Goal: Transaction & Acquisition: Purchase product/service

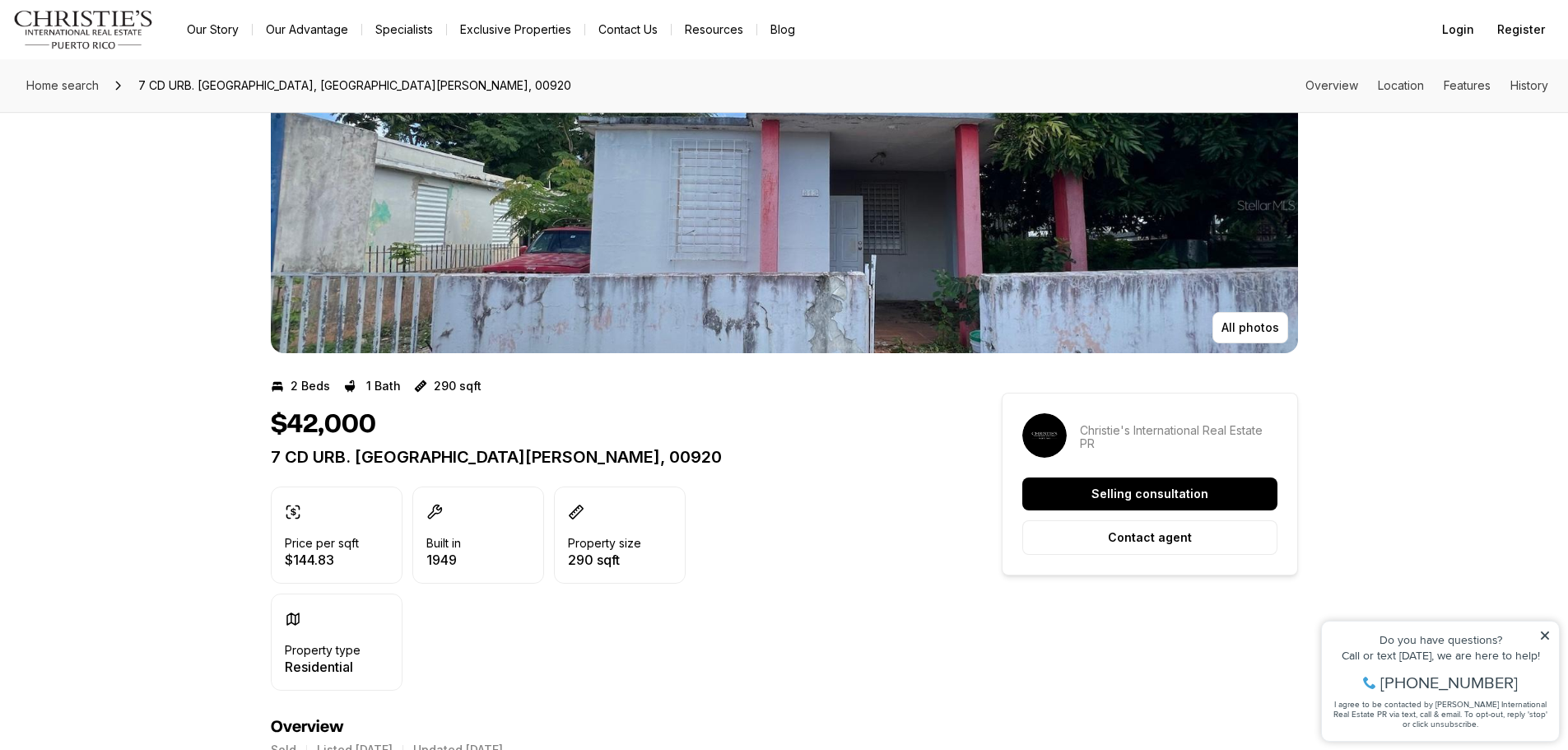
scroll to position [83, 0]
click at [759, 289] on img "View image gallery" at bounding box center [784, 203] width 1027 height 296
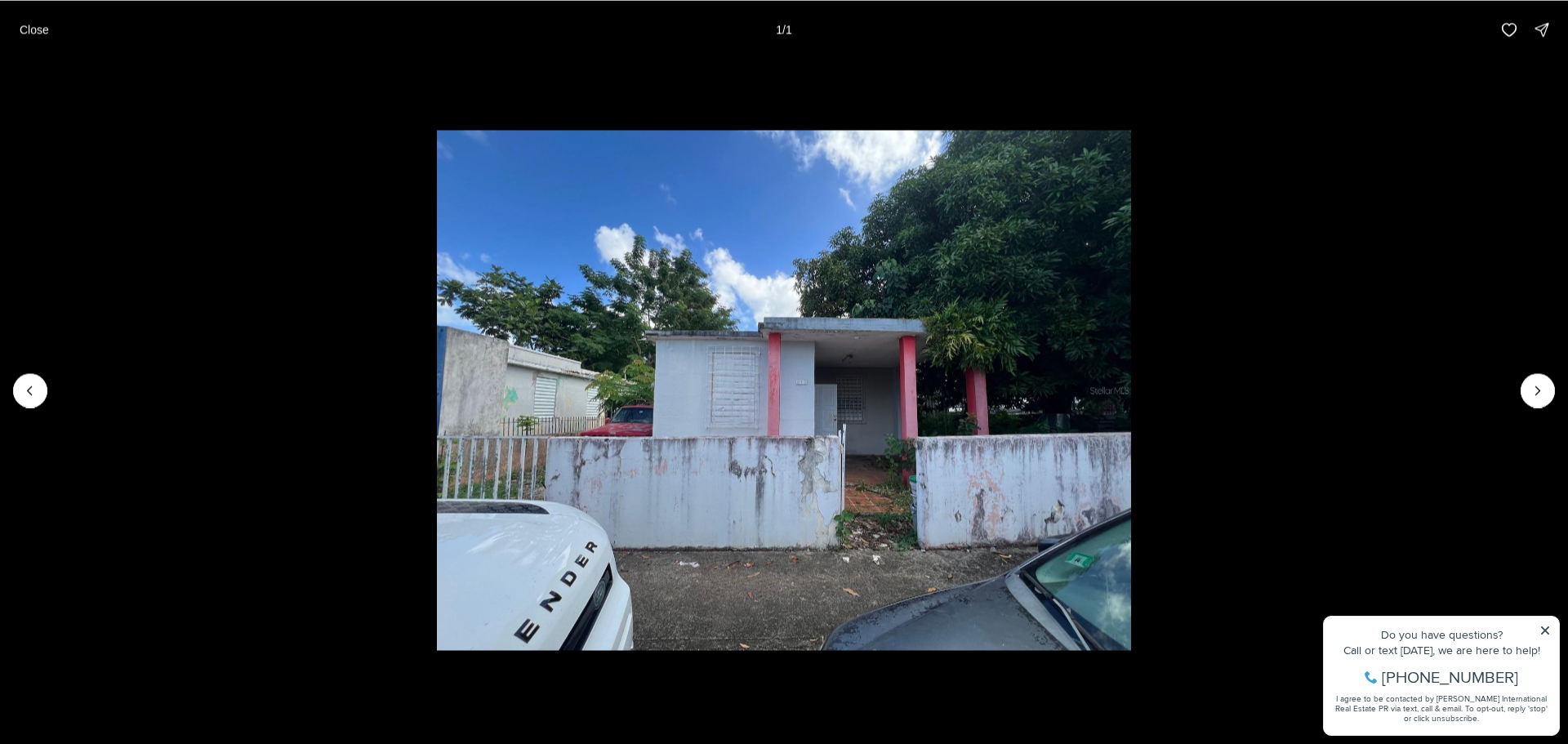
click at [1535, 385] on div at bounding box center [1537, 390] width 35 height 35
click at [39, 36] on p "Close" at bounding box center [35, 29] width 30 height 13
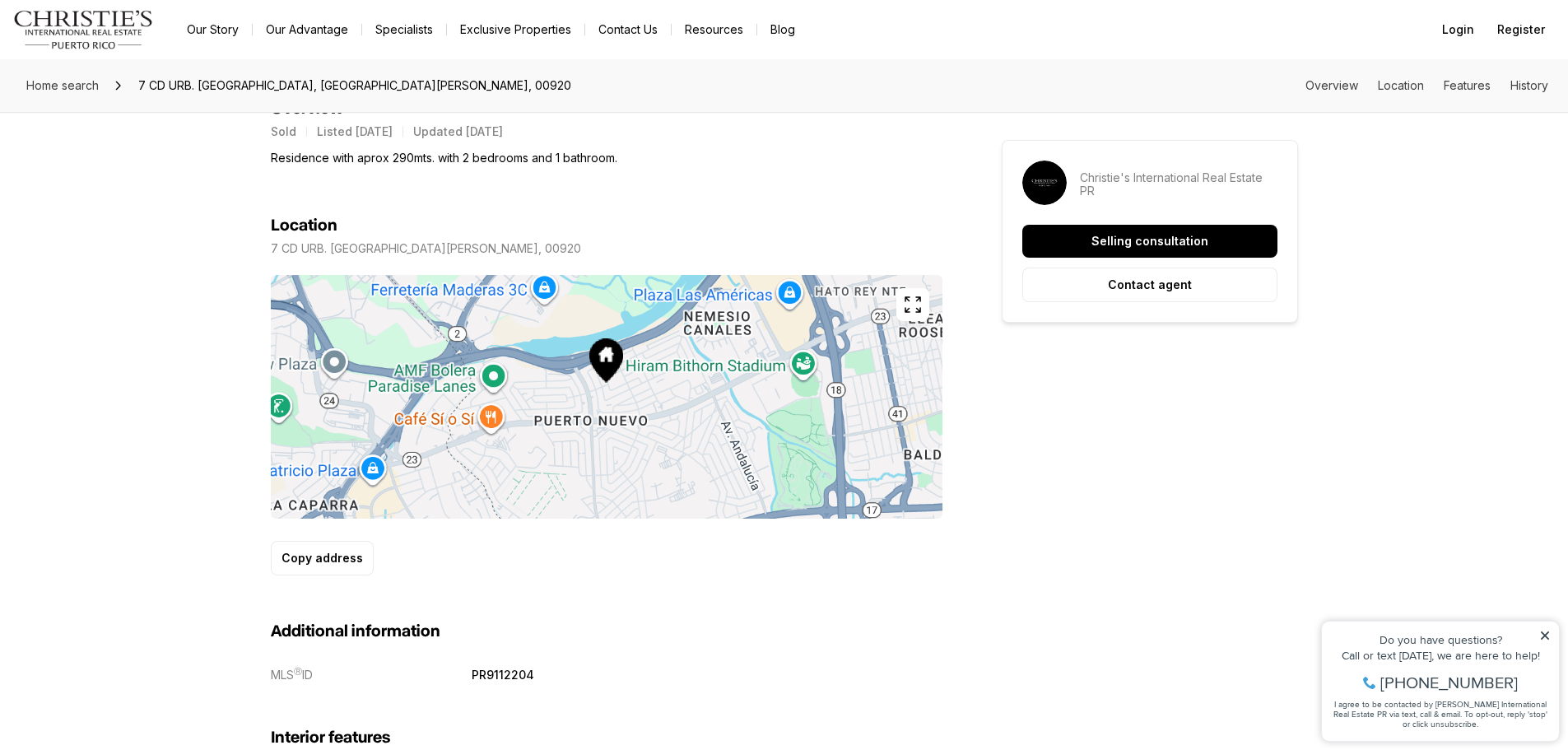
scroll to position [667, 0]
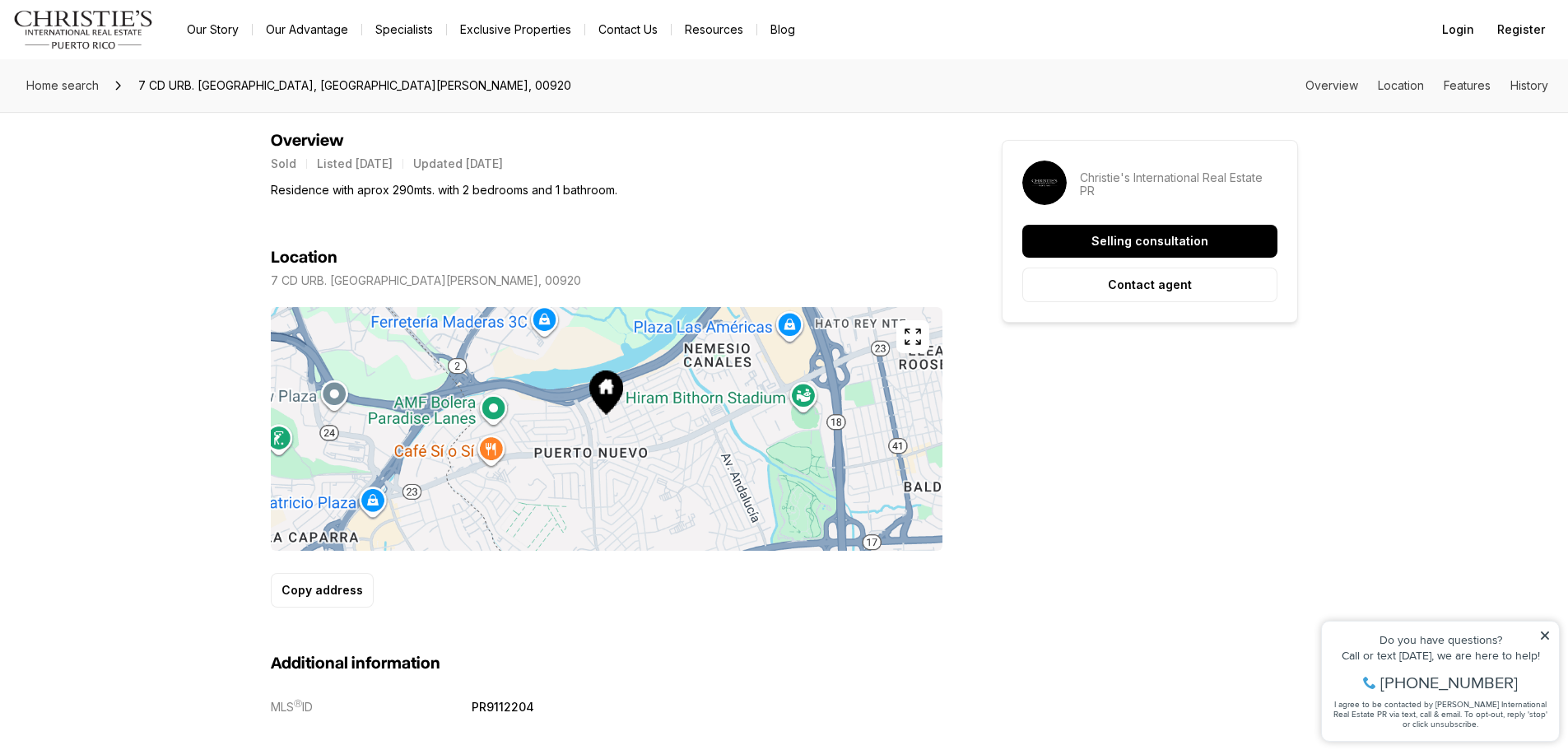
click at [226, 33] on link "Our Story" at bounding box center [212, 29] width 78 height 23
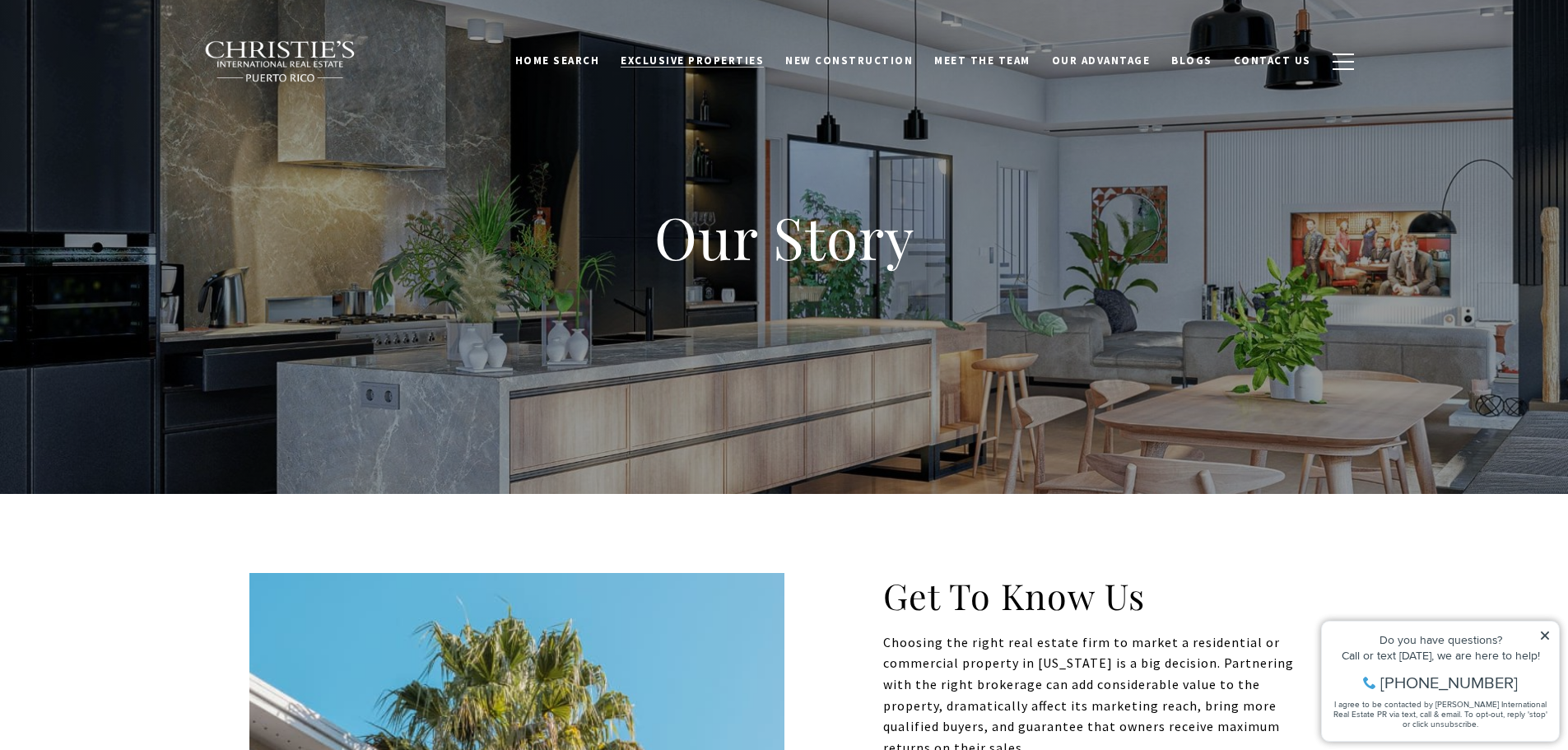
click at [720, 65] on span "Exclusive Properties" at bounding box center [692, 61] width 143 height 14
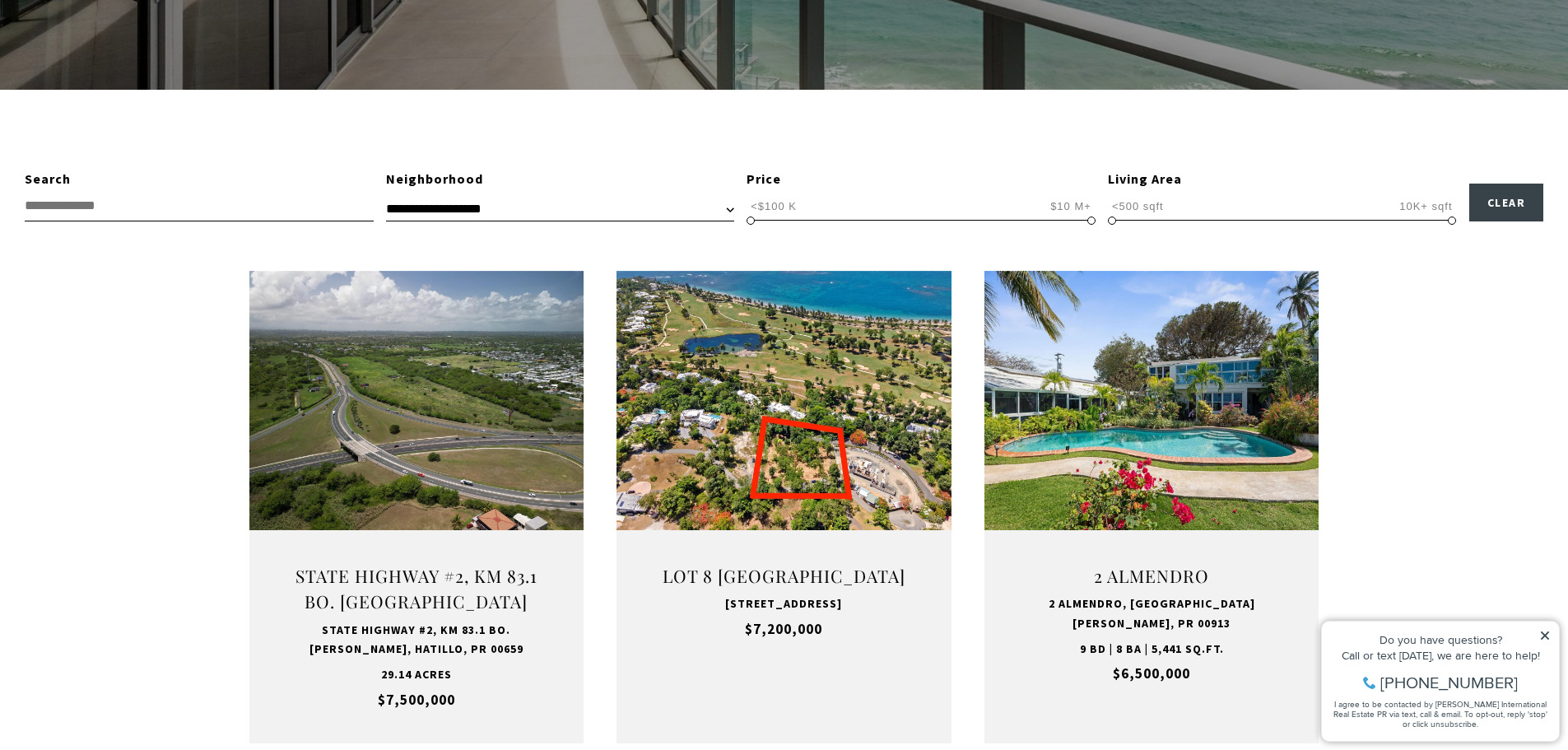
scroll to position [411, 0]
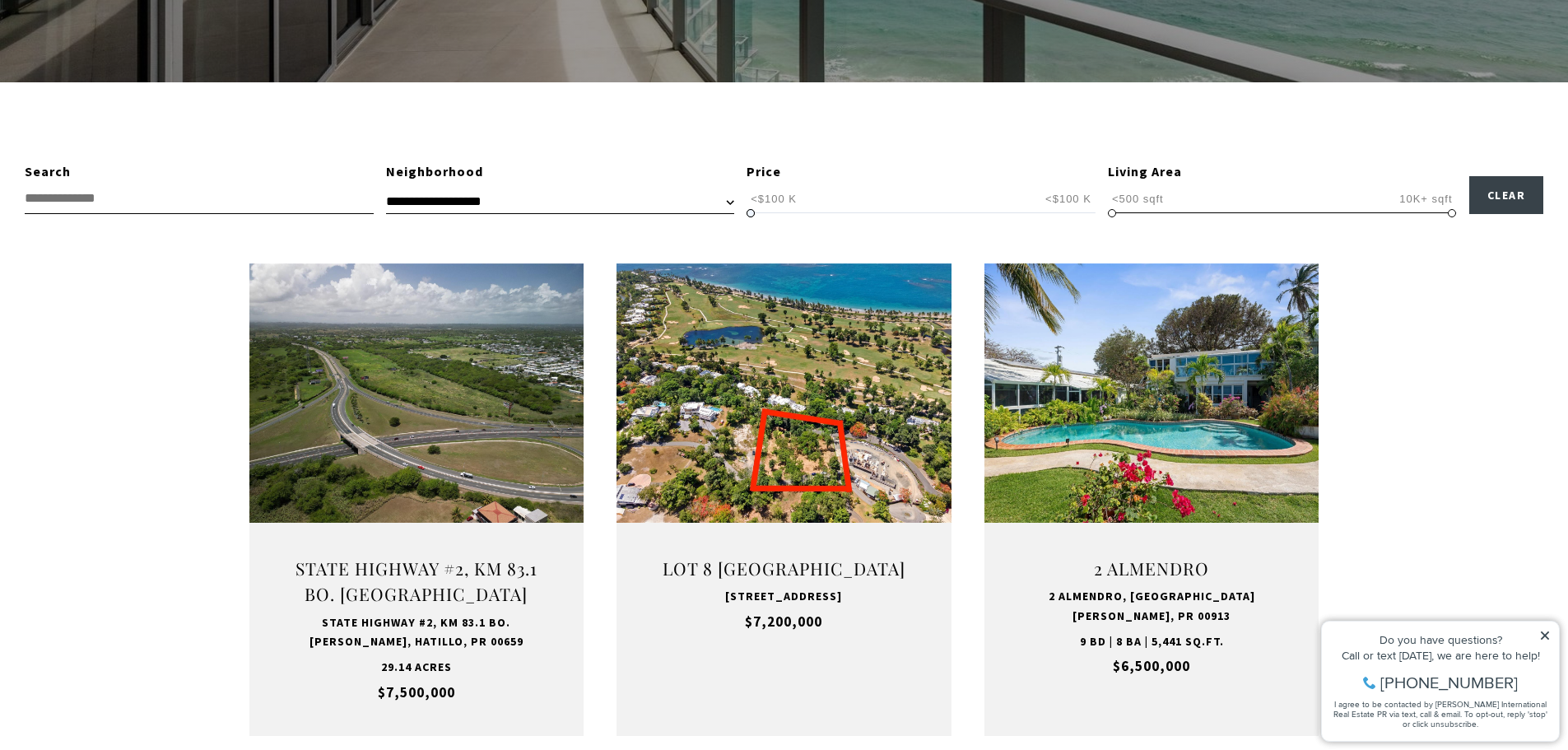
drag, startPoint x: 1087, startPoint y: 210, endPoint x: 721, endPoint y: 211, distance: 366.0
click at [721, 211] on div "**********" at bounding box center [784, 187] width 1568 height 53
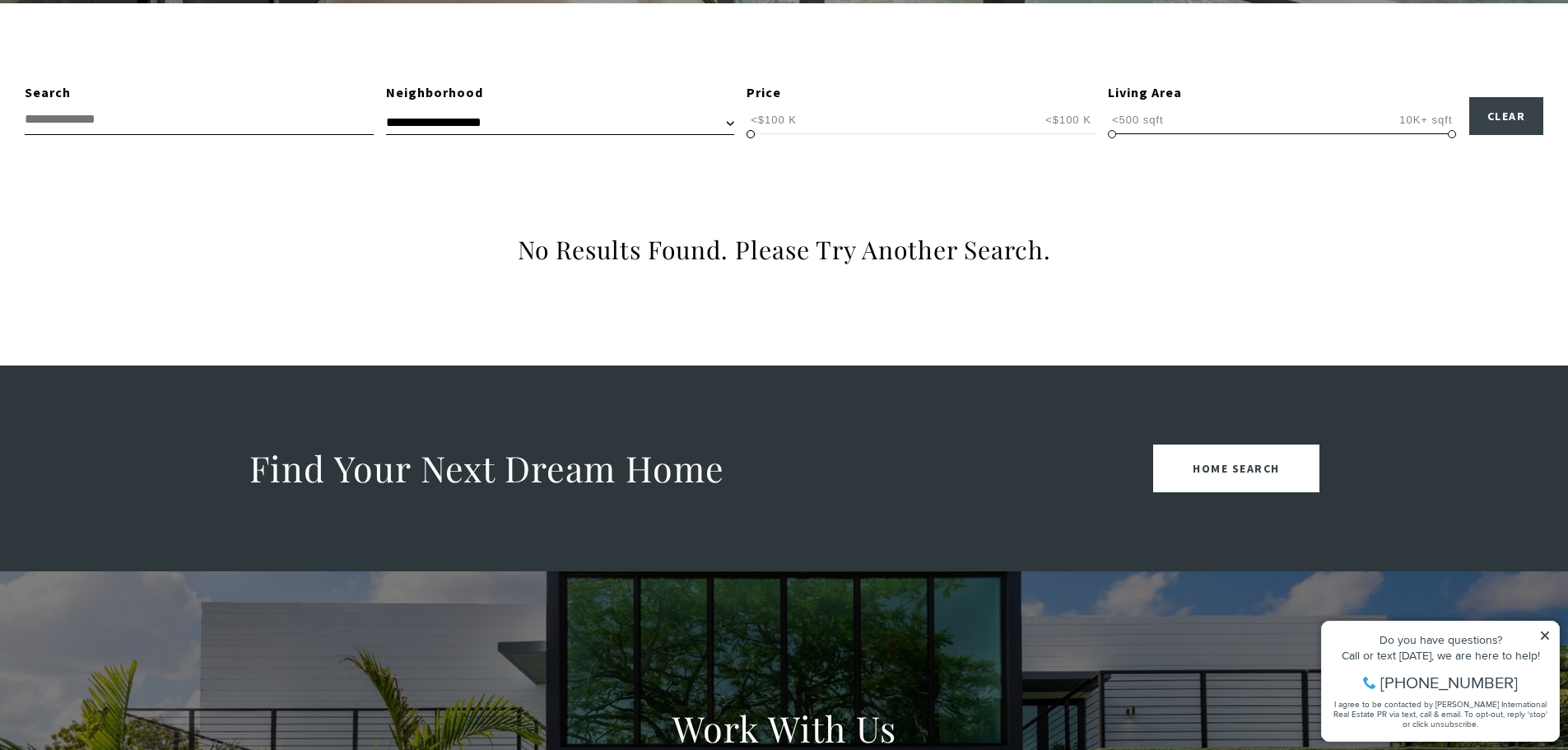
scroll to position [494, 0]
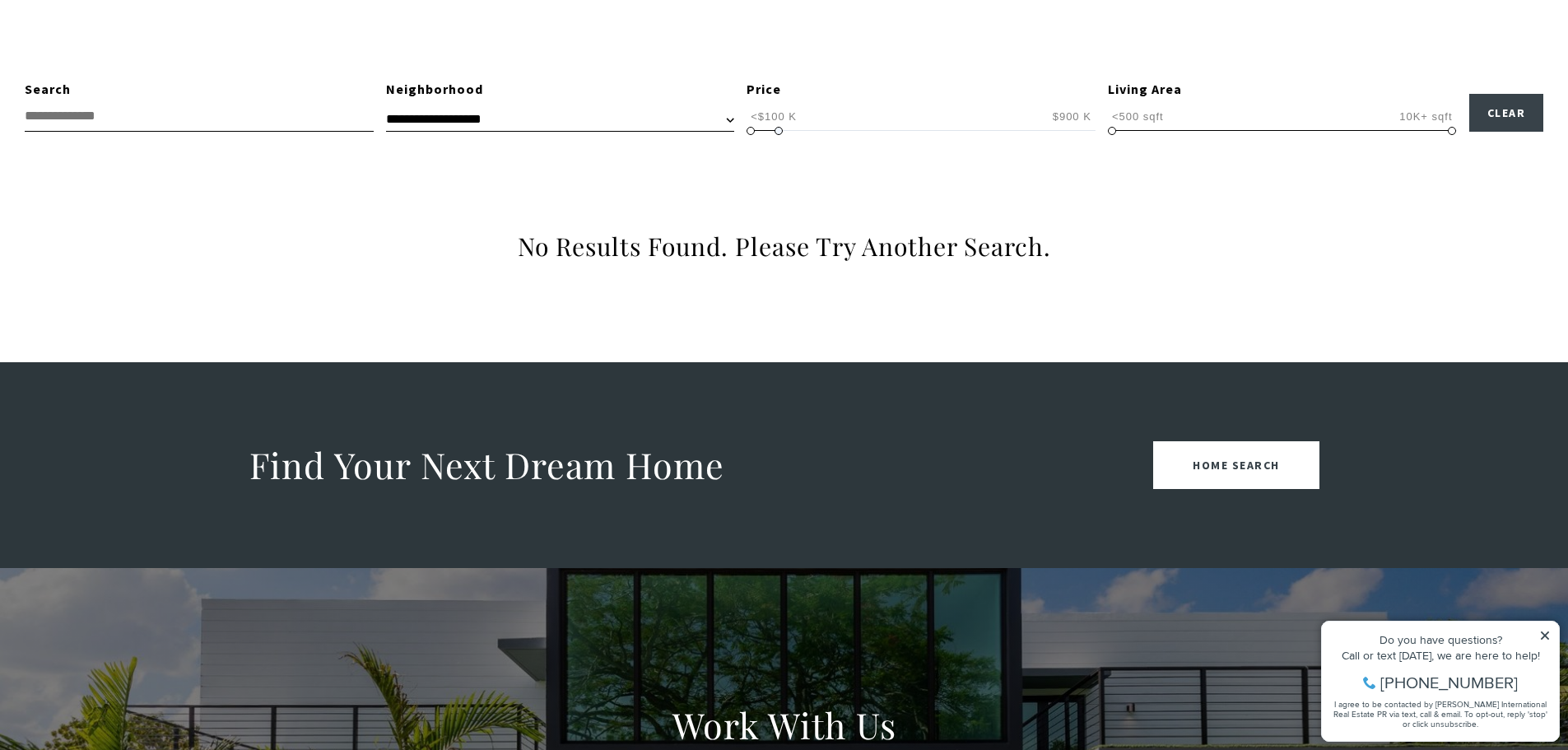
type input "**********"
drag, startPoint x: 749, startPoint y: 130, endPoint x: 779, endPoint y: 134, distance: 30.3
click at [779, 134] on div "**********" at bounding box center [784, 170] width 1568 height 183
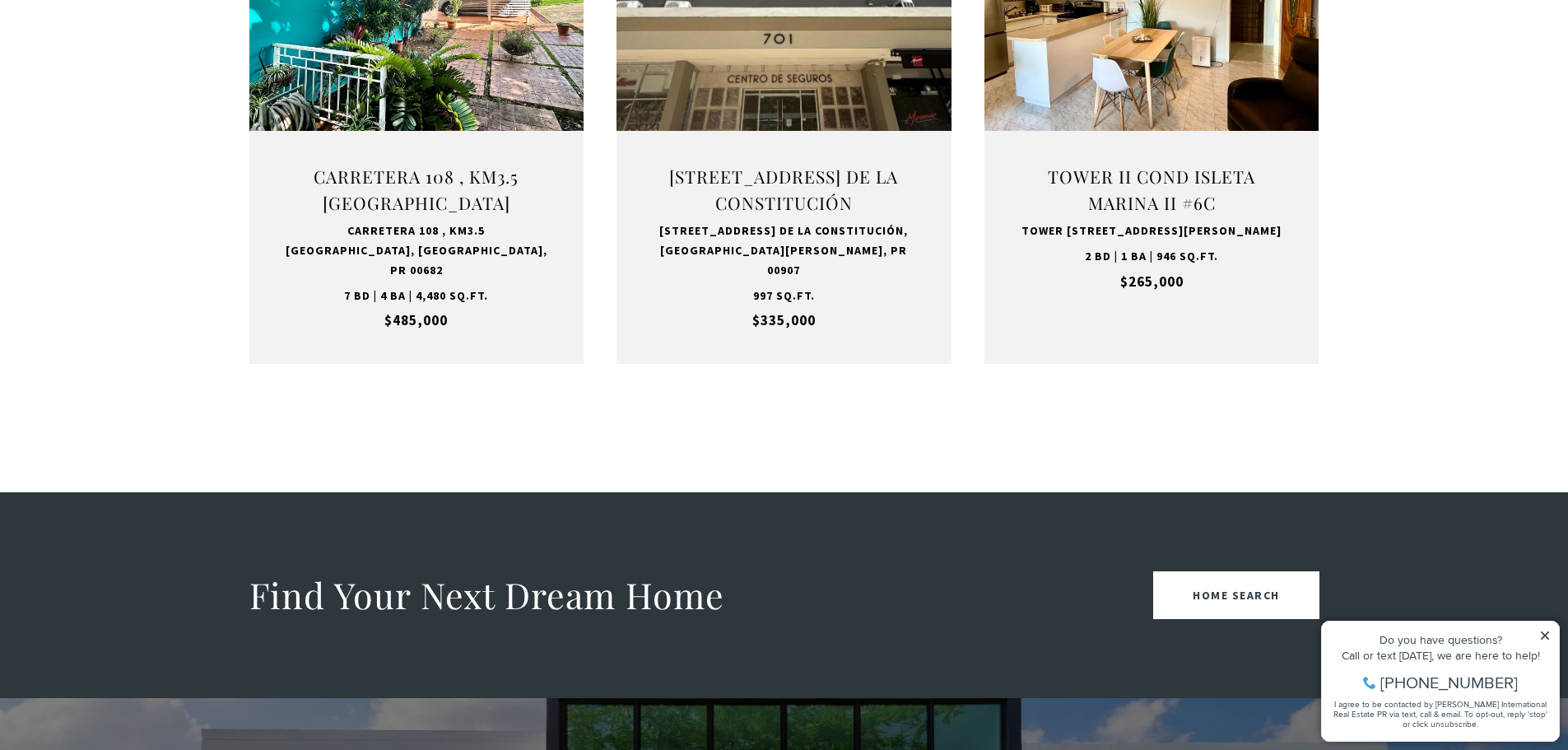
scroll to position [1398, 0]
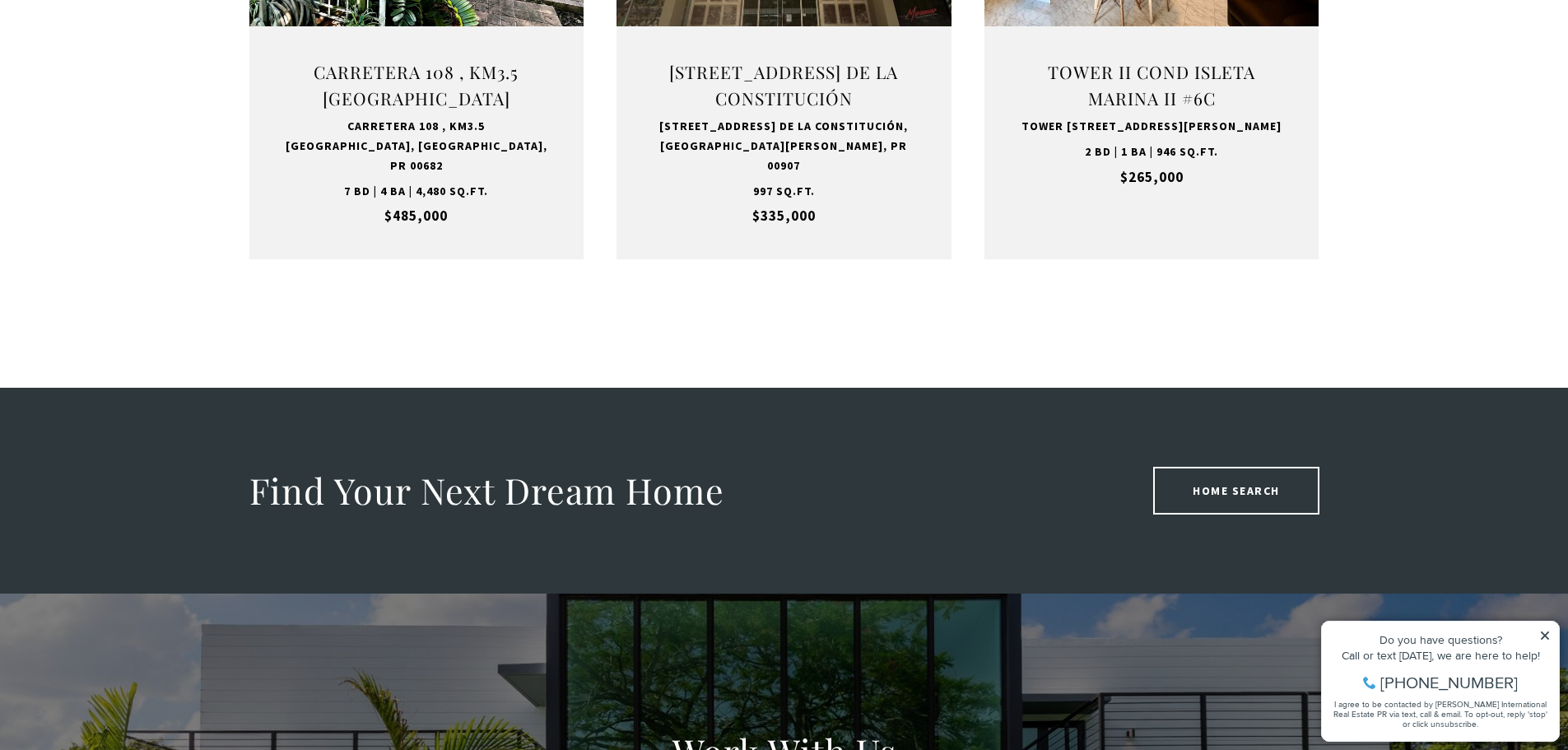
click at [1218, 489] on link "Home Search" at bounding box center [1235, 490] width 166 height 48
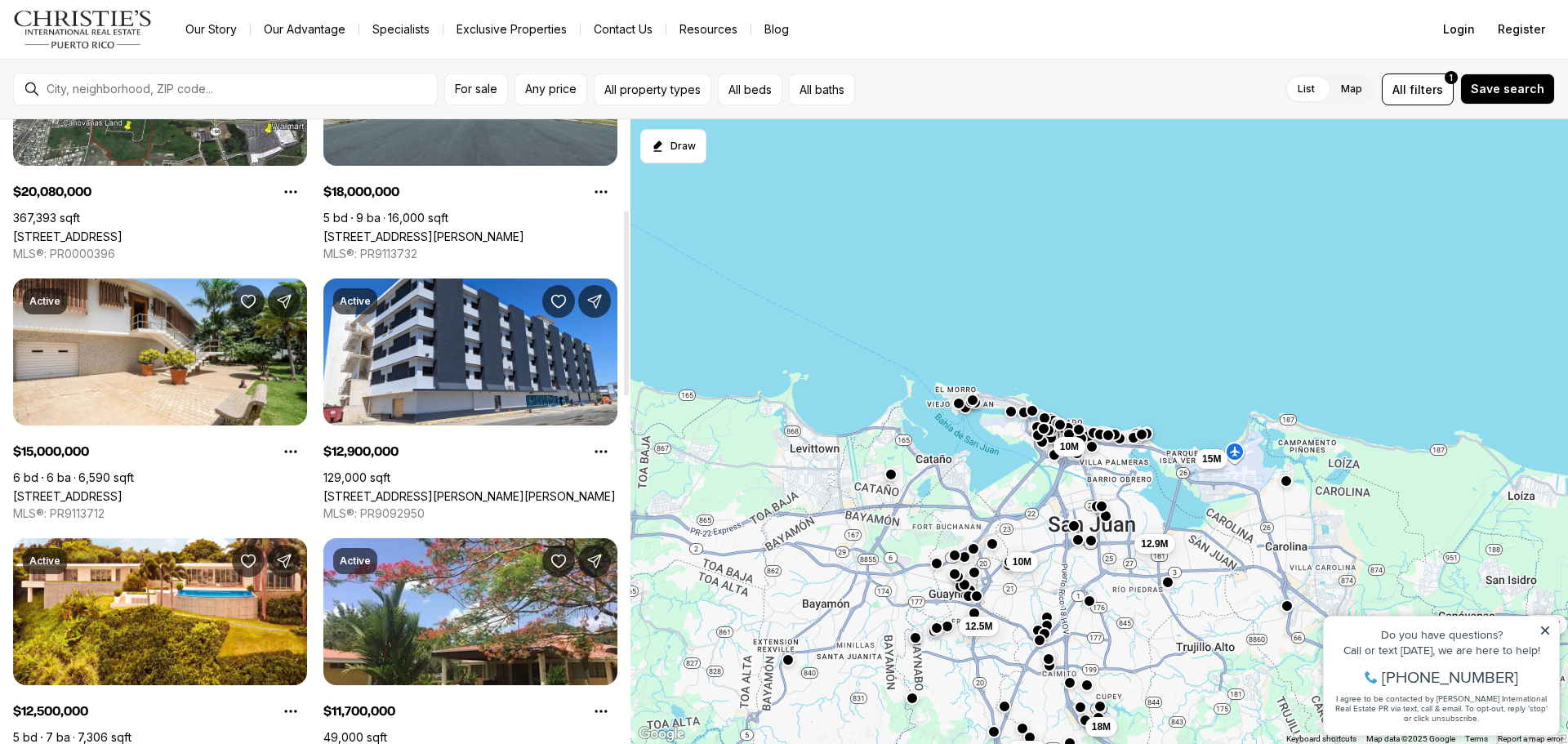
scroll to position [163, 0]
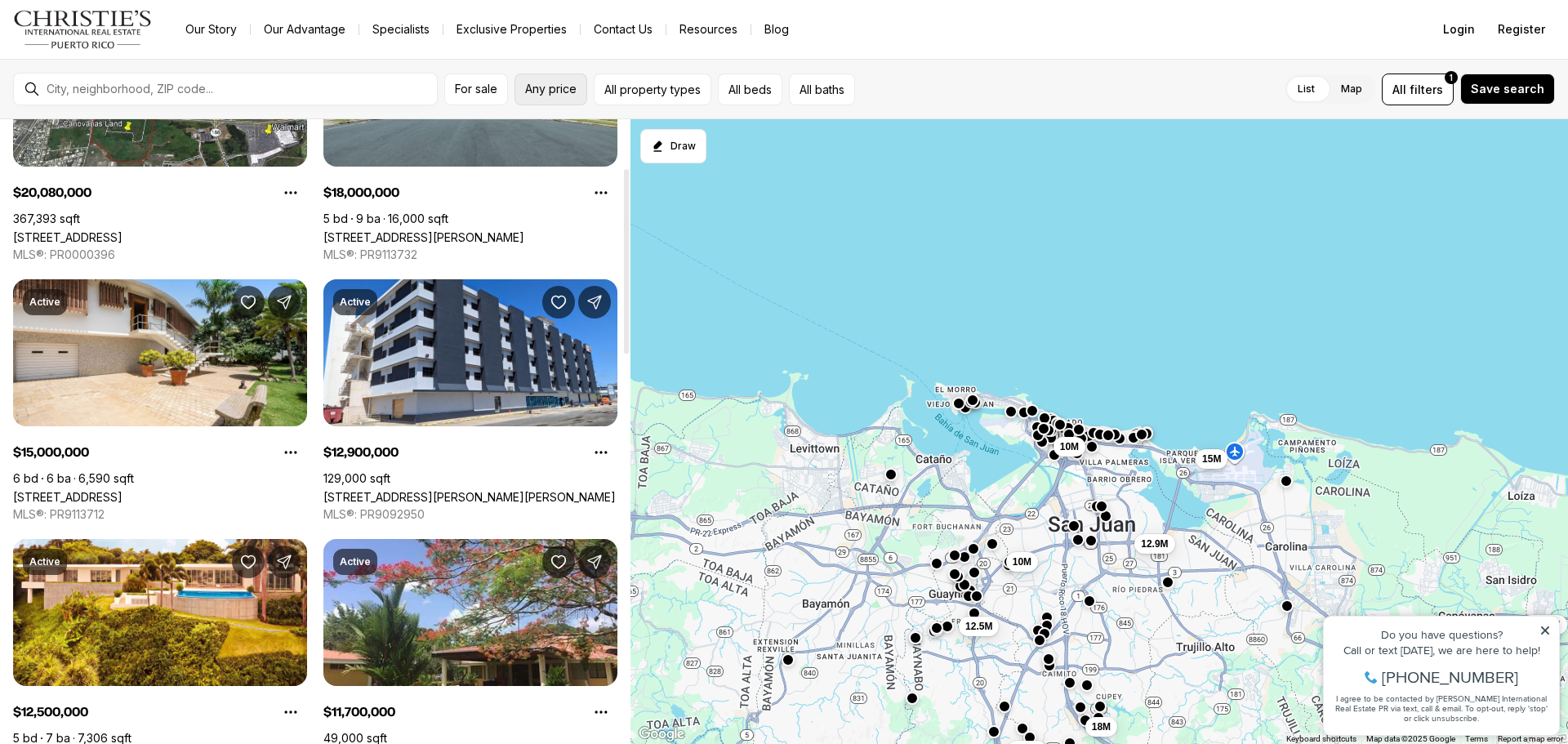
click at [550, 85] on span "Any price" at bounding box center [551, 88] width 51 height 13
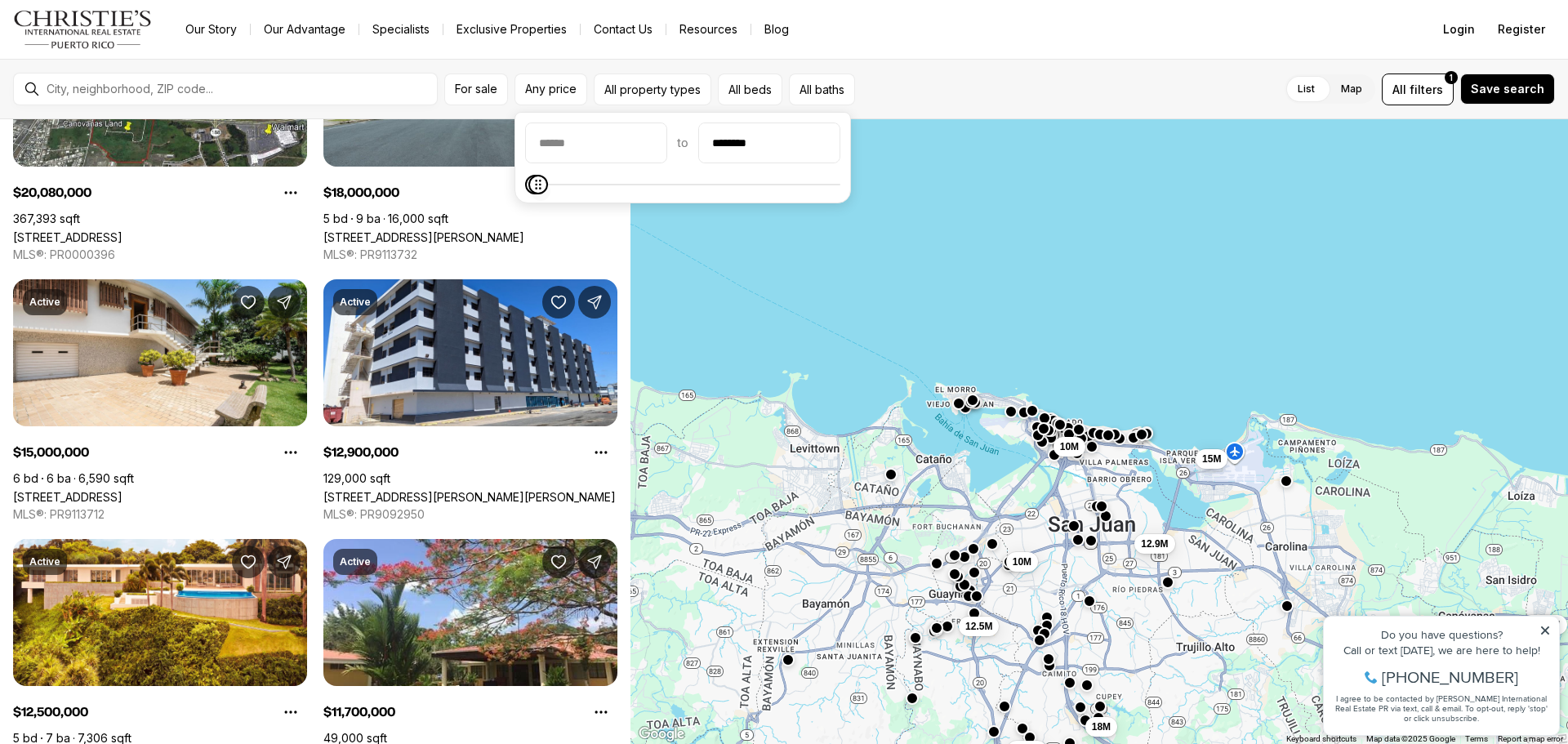
click at [532, 191] on icon "Maximum" at bounding box center [538, 184] width 13 height 13
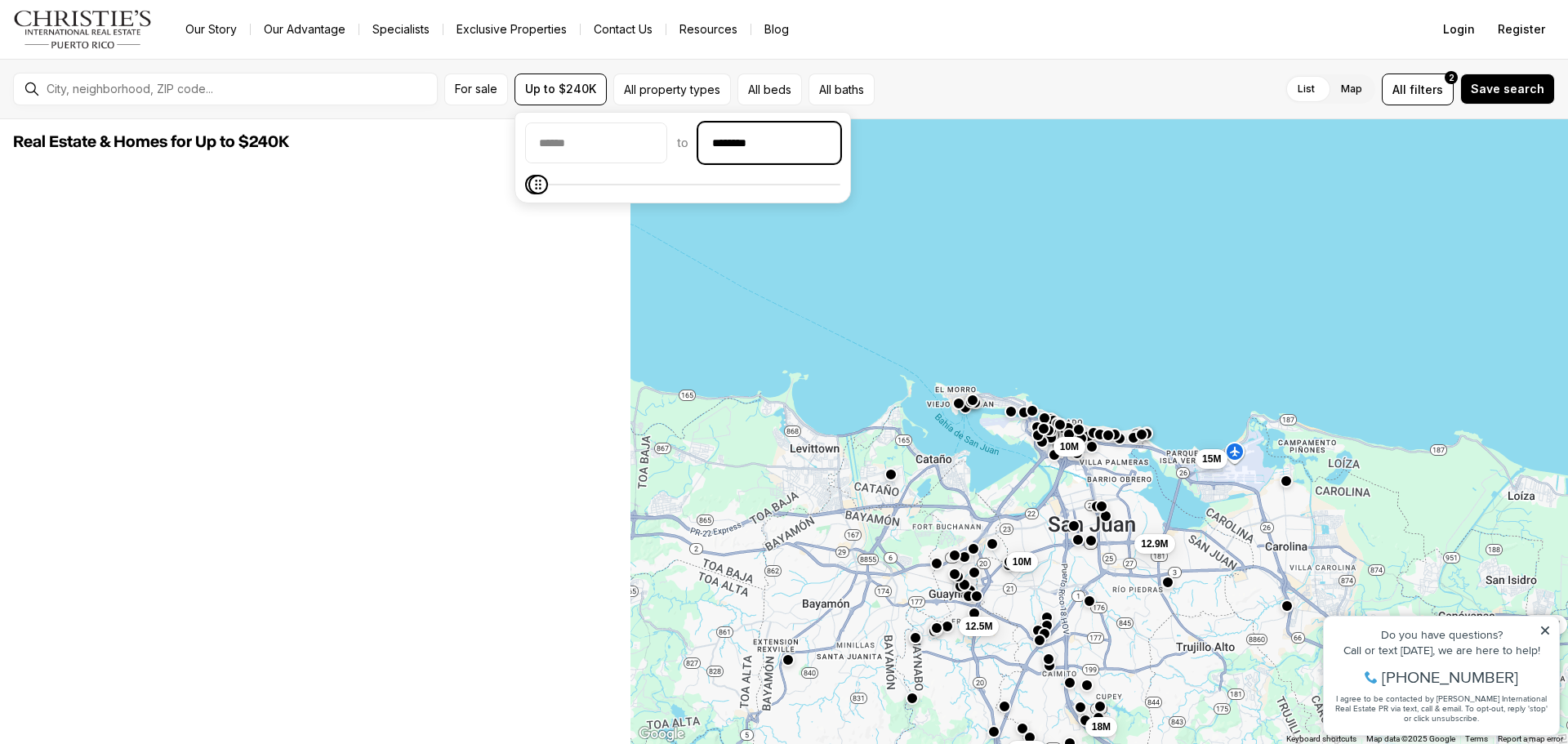
click at [740, 143] on input "********" at bounding box center [769, 143] width 140 height 40
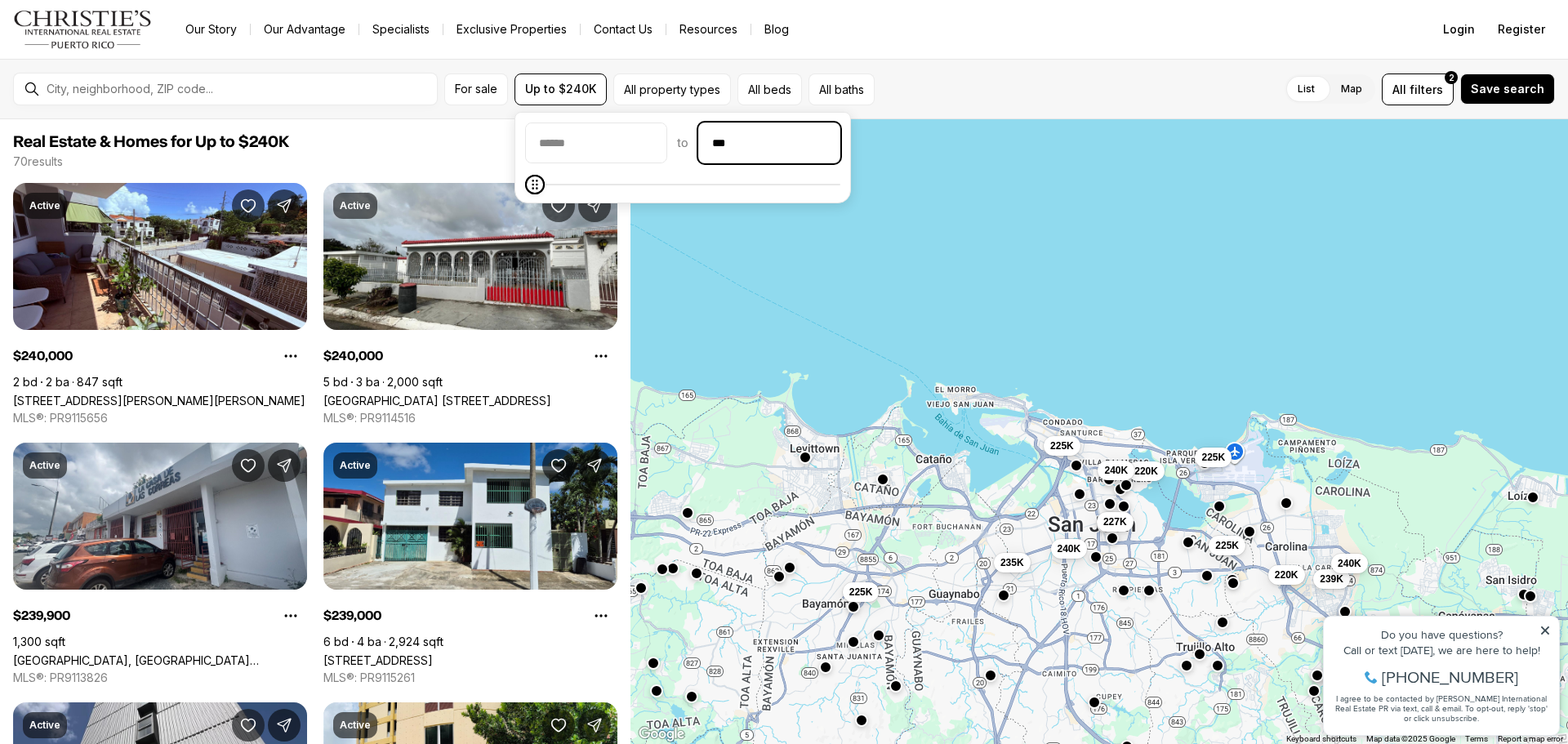
type input "**"
type input "********"
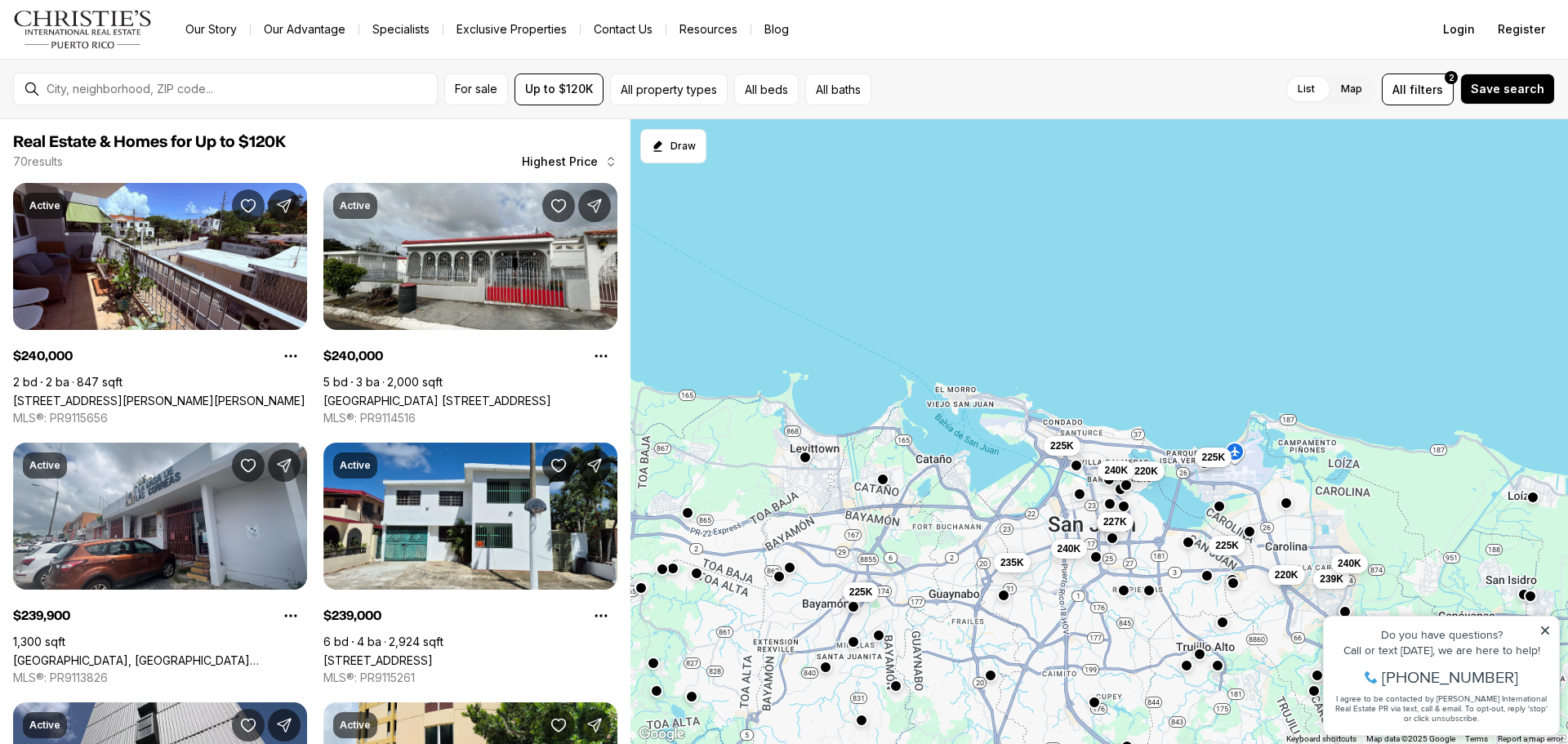
click at [777, 234] on div "220K 220K 225K 225K 239K 240K 240K 235K 227K 225K 225K 240K" at bounding box center [1099, 432] width 937 height 625
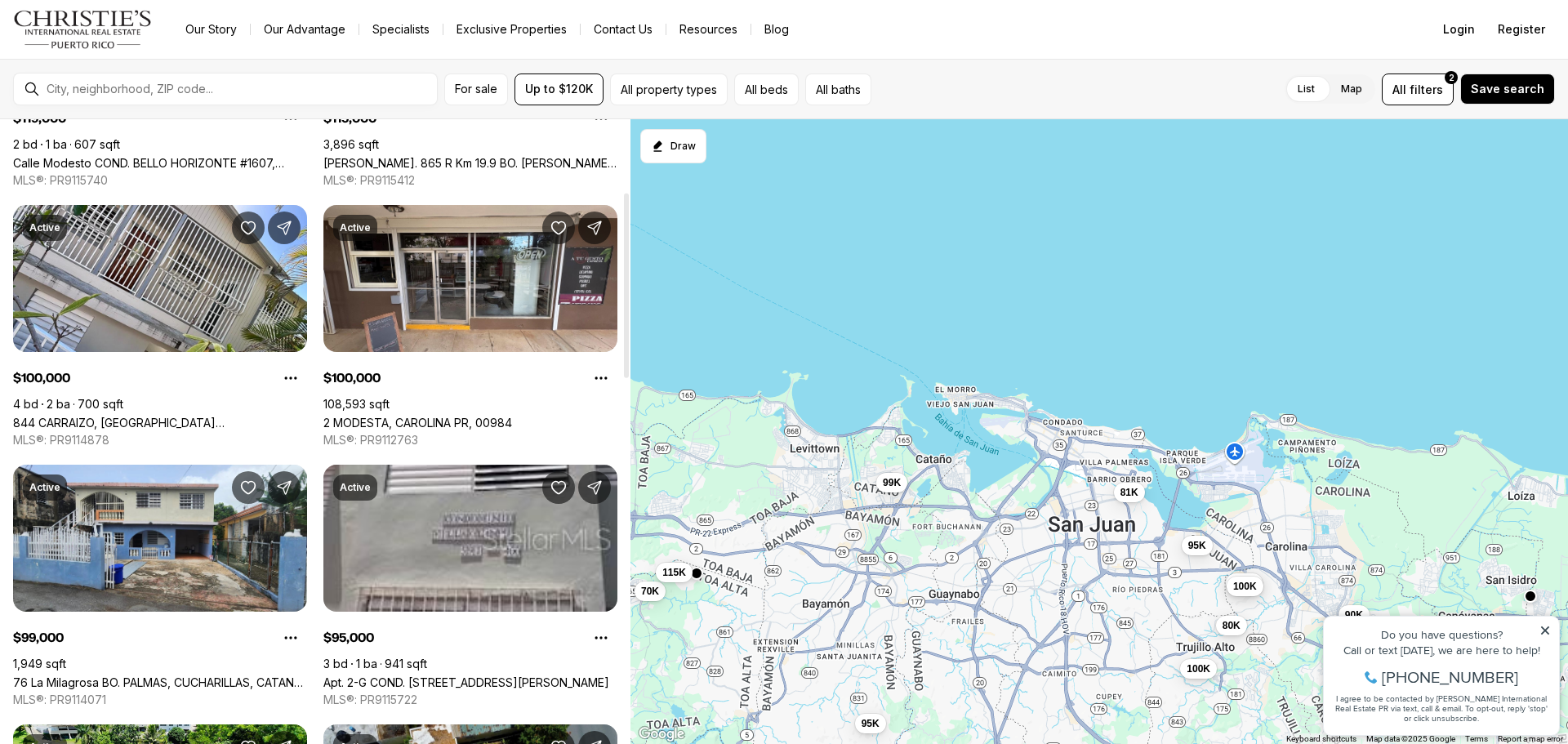
scroll to position [245, 0]
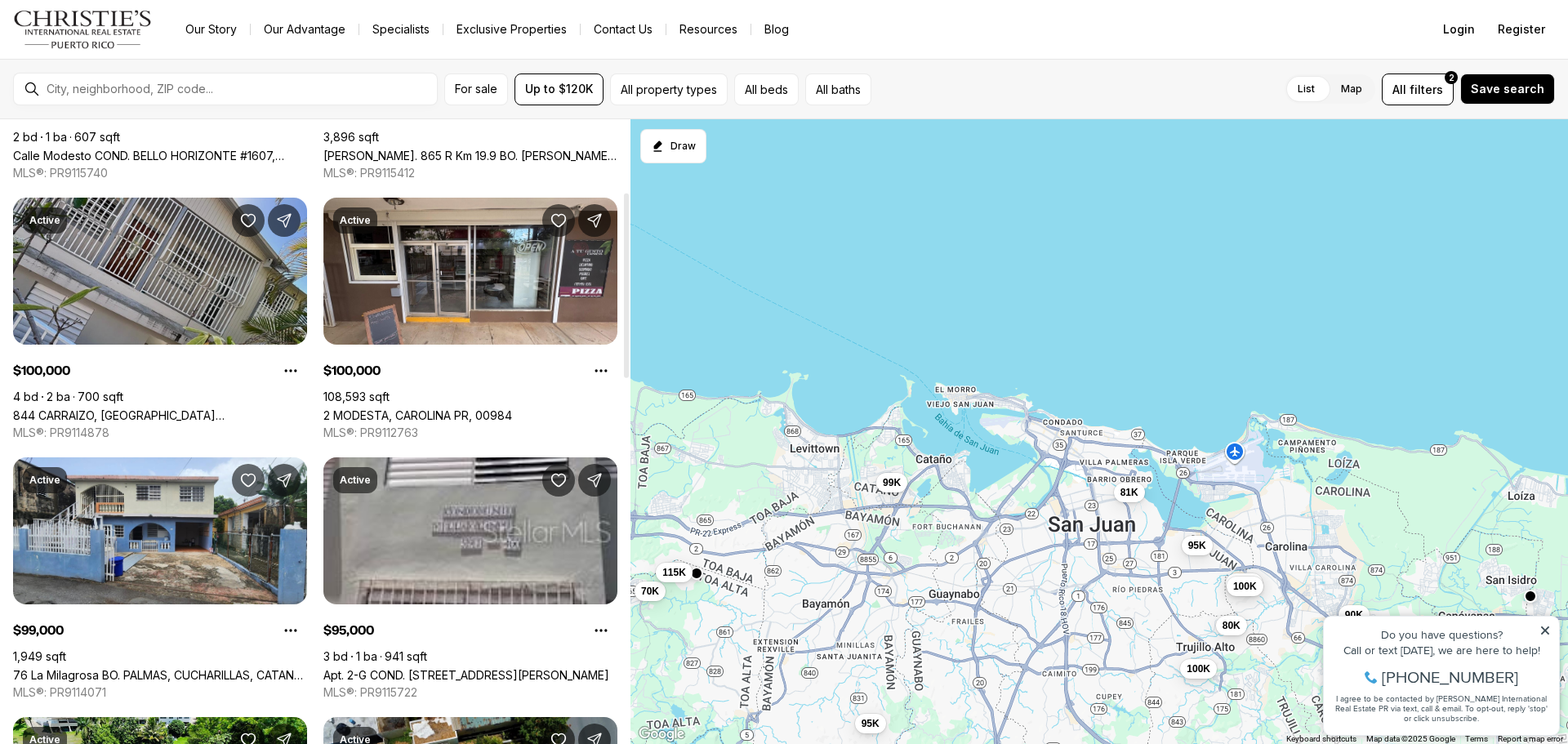
click at [227, 408] on link "844 CARRAIZO, [GEOGRAPHIC_DATA][PERSON_NAME], 00926" at bounding box center [159, 415] width 294 height 14
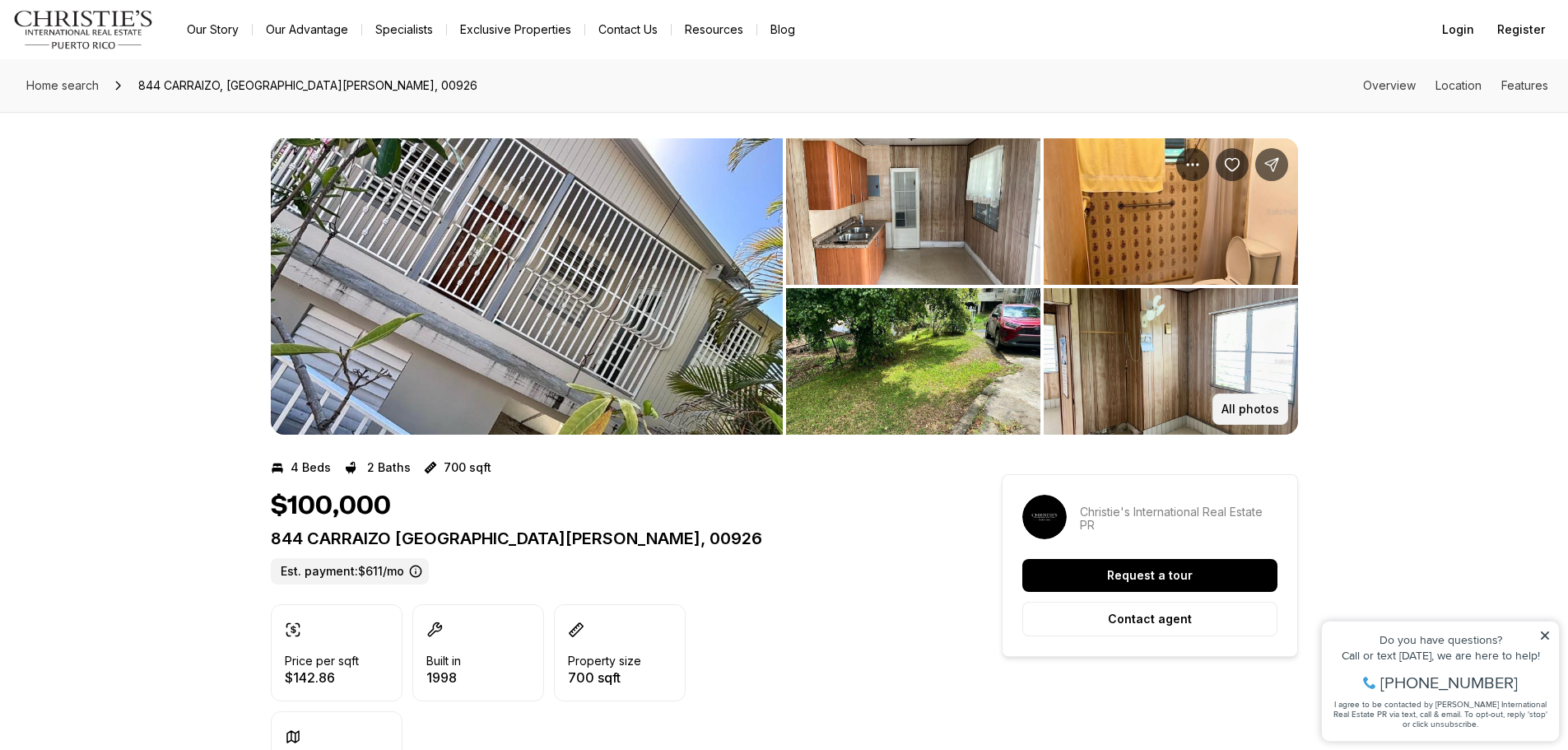
click at [1239, 405] on p "All photos" at bounding box center [1250, 408] width 58 height 13
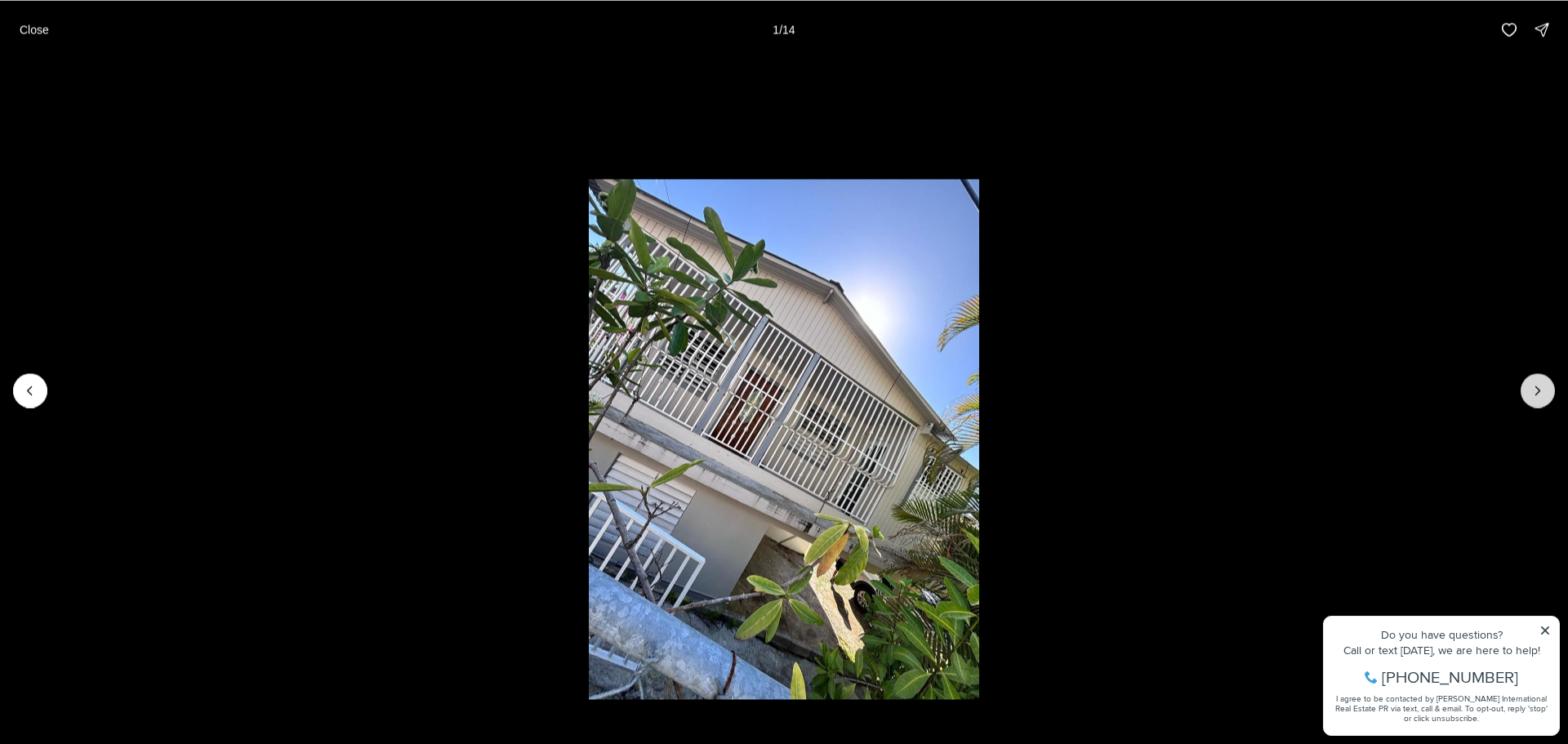
click at [1524, 390] on button "Next slide" at bounding box center [1537, 390] width 35 height 35
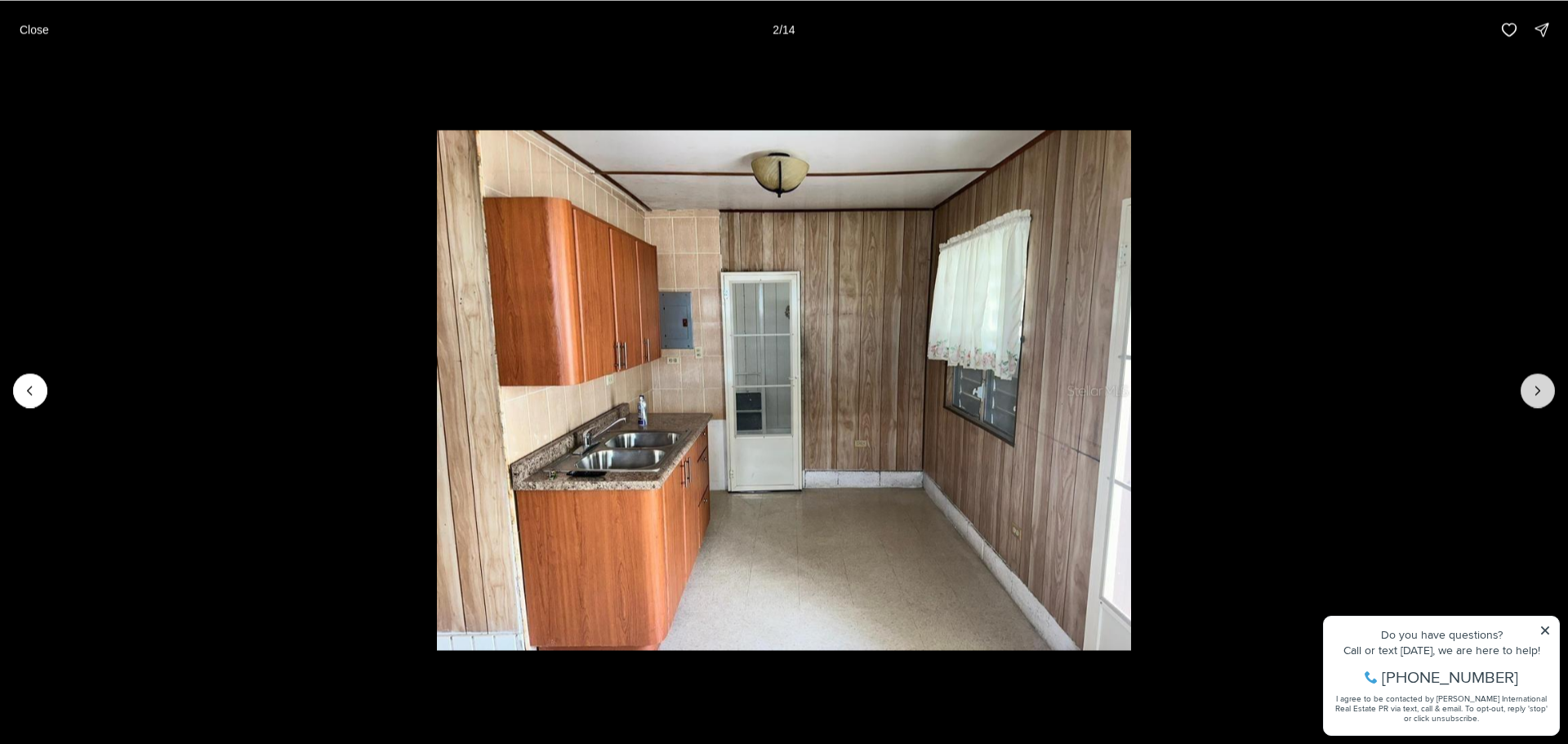
click at [1524, 390] on button "Next slide" at bounding box center [1537, 390] width 35 height 35
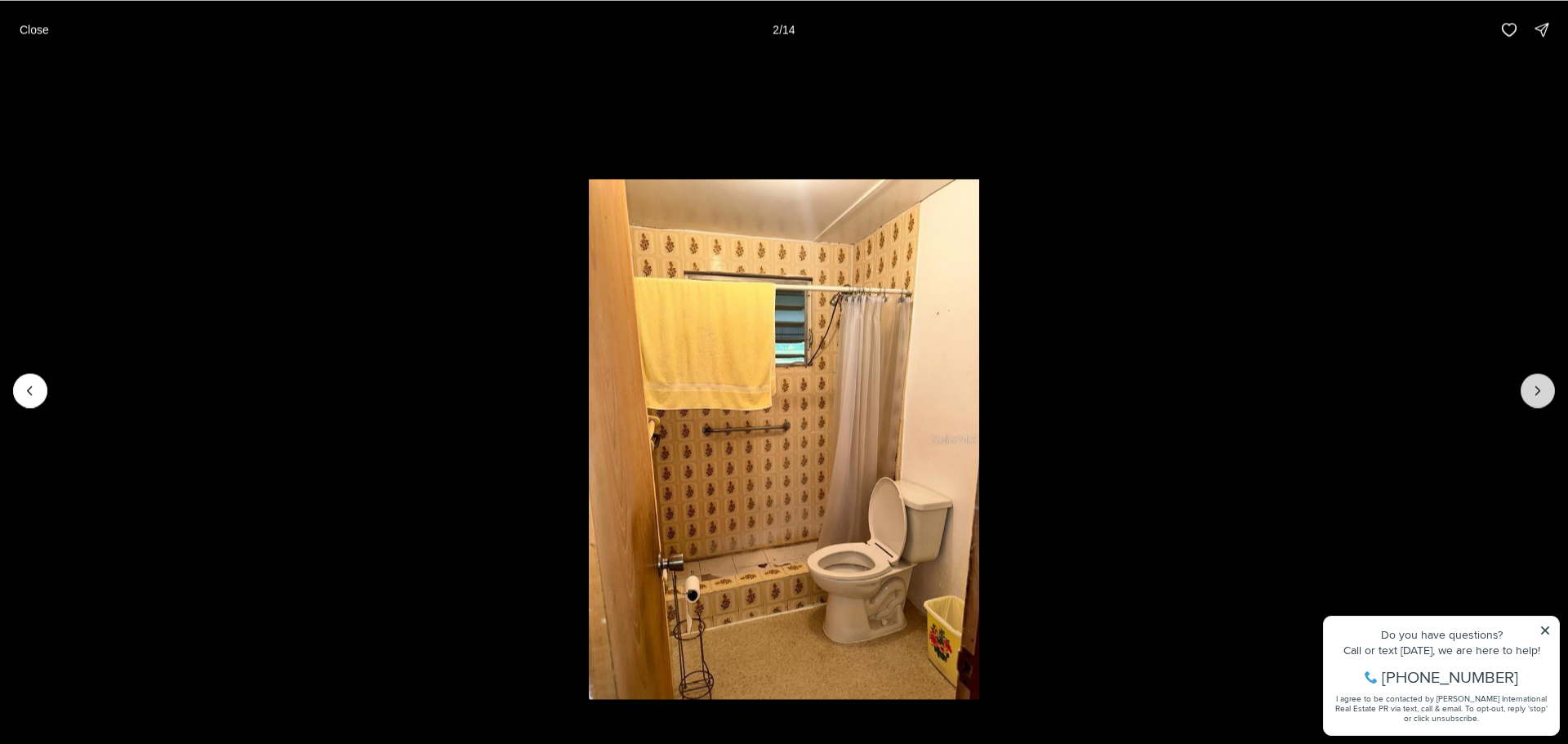
click at [1524, 390] on button "Next slide" at bounding box center [1537, 390] width 35 height 35
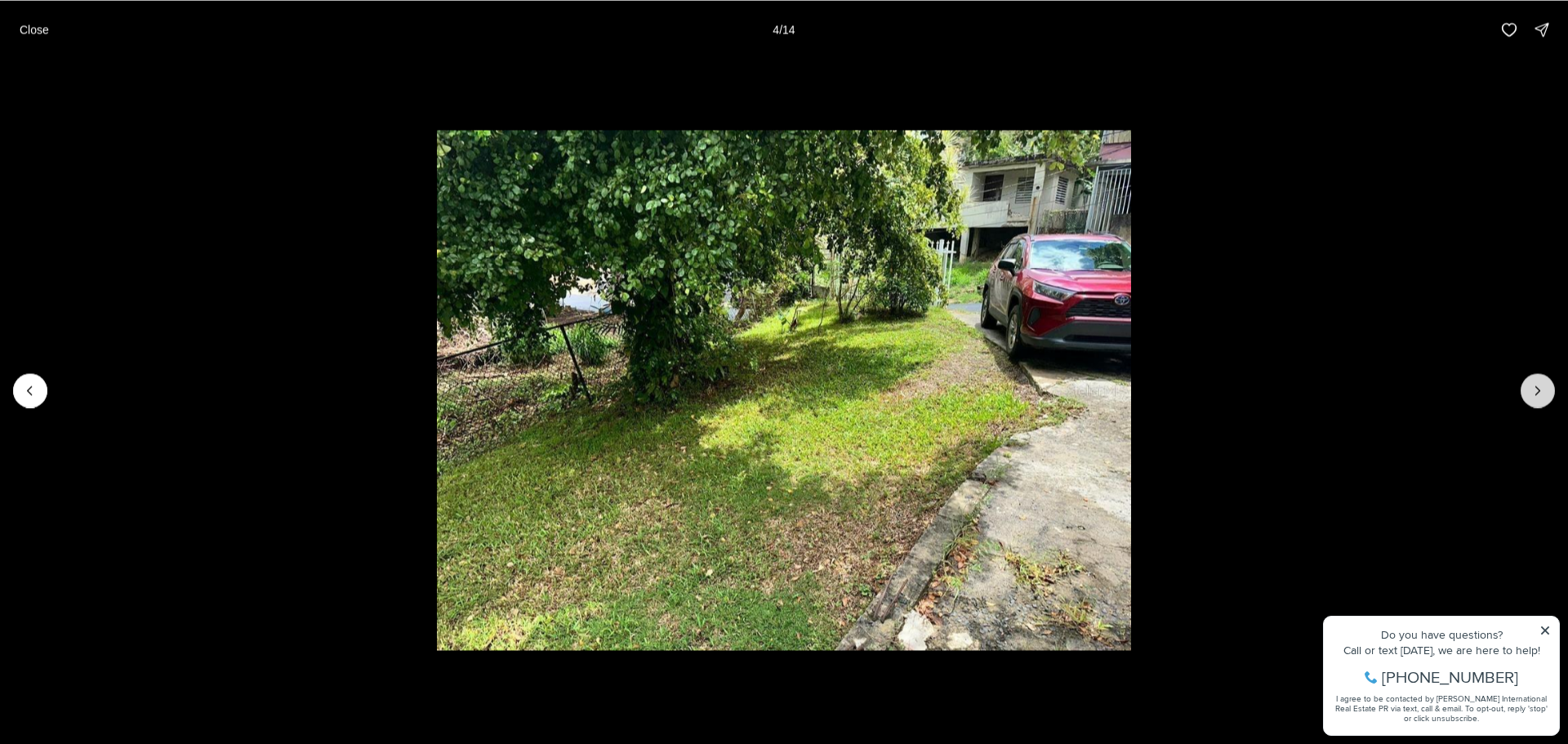
click at [1524, 390] on button "Next slide" at bounding box center [1537, 390] width 35 height 35
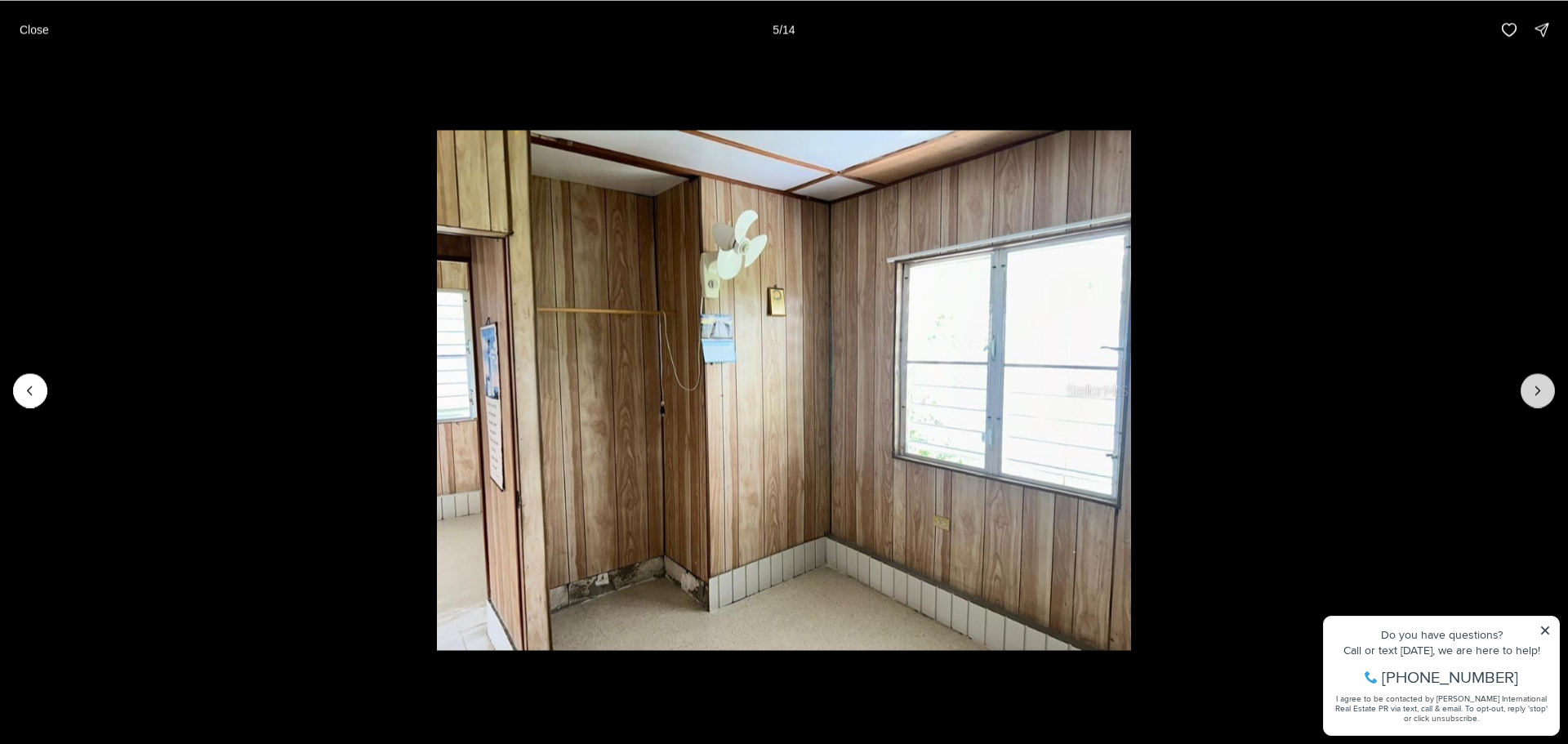
click at [1524, 390] on button "Next slide" at bounding box center [1537, 390] width 35 height 35
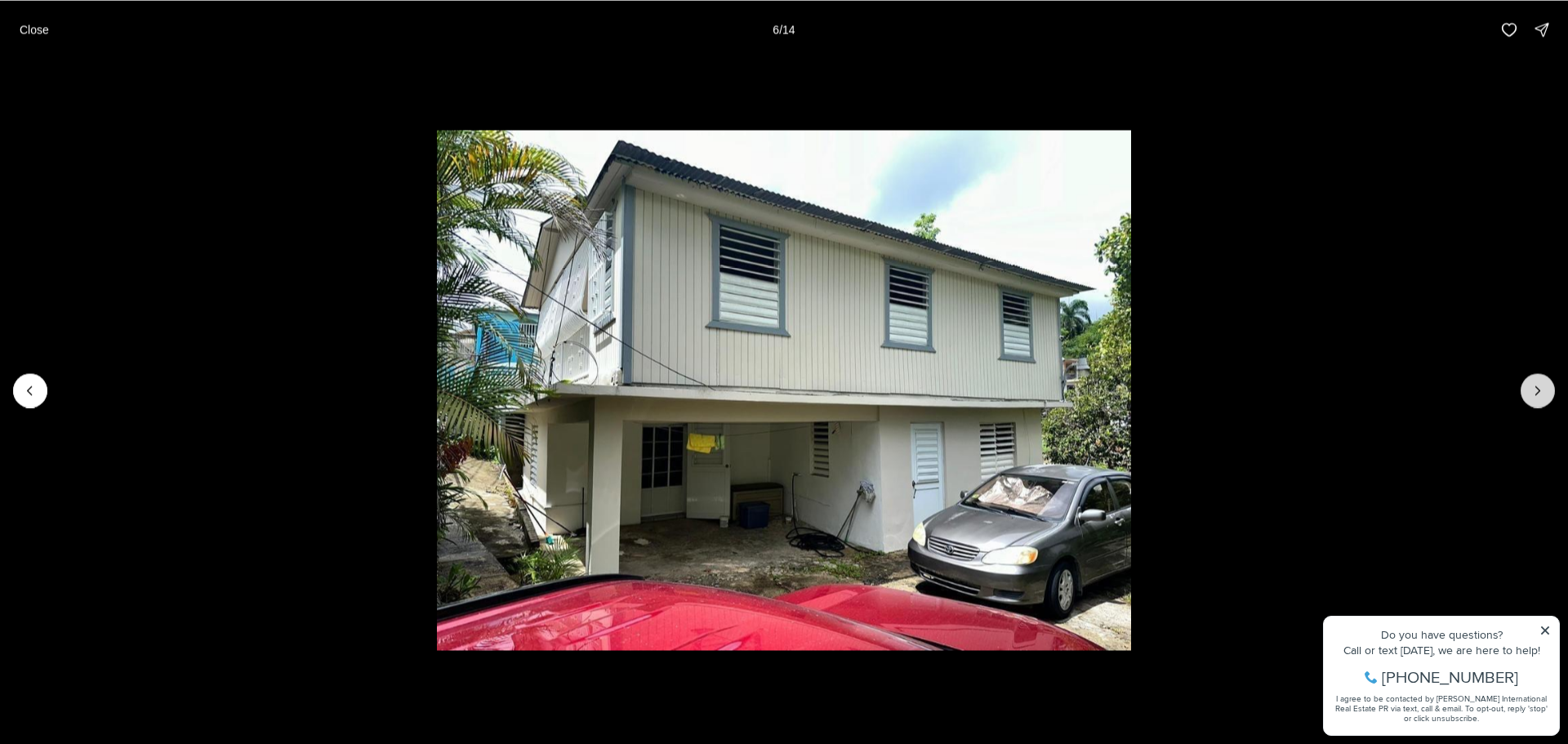
click at [1524, 390] on button "Next slide" at bounding box center [1537, 390] width 35 height 35
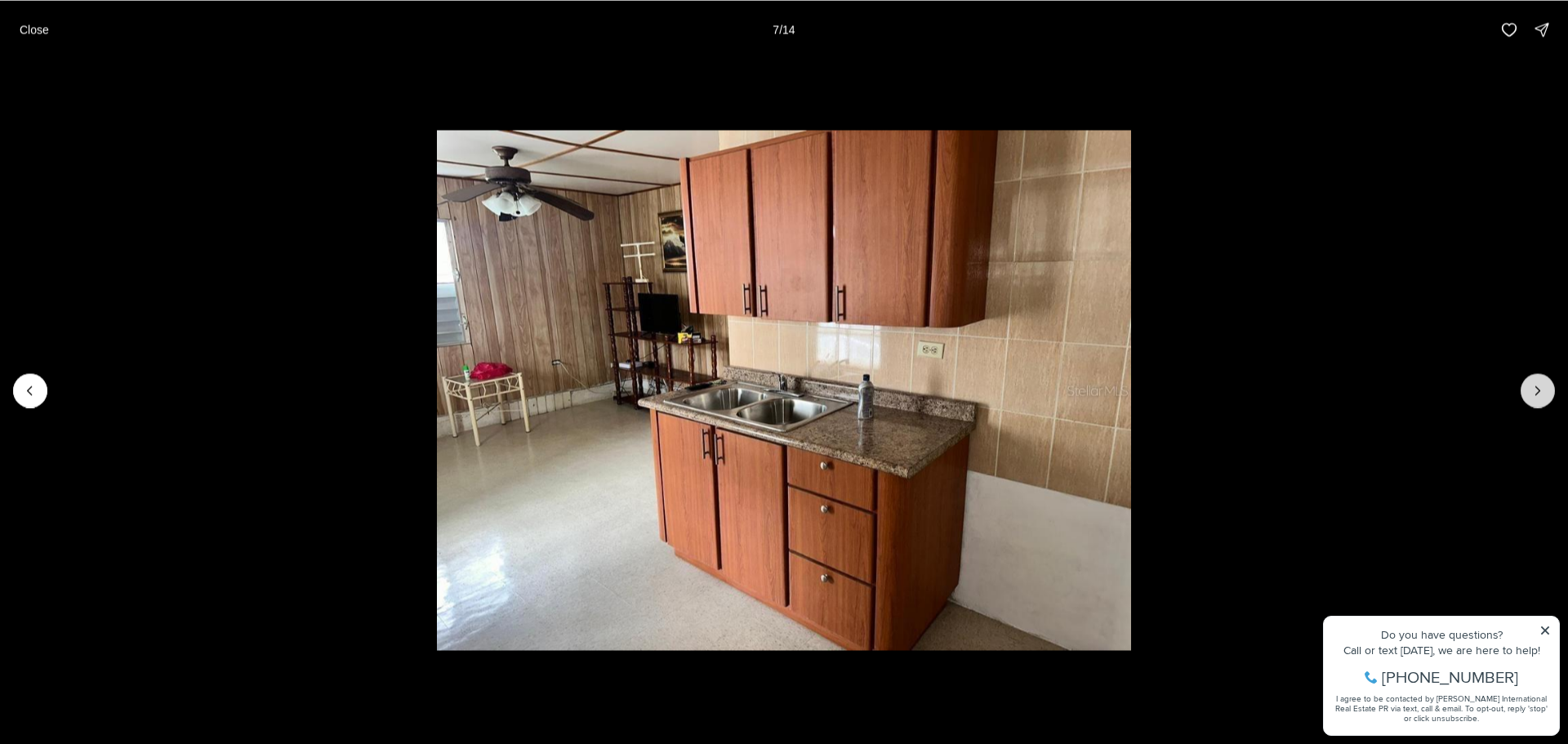
click at [1524, 390] on button "Next slide" at bounding box center [1537, 390] width 35 height 35
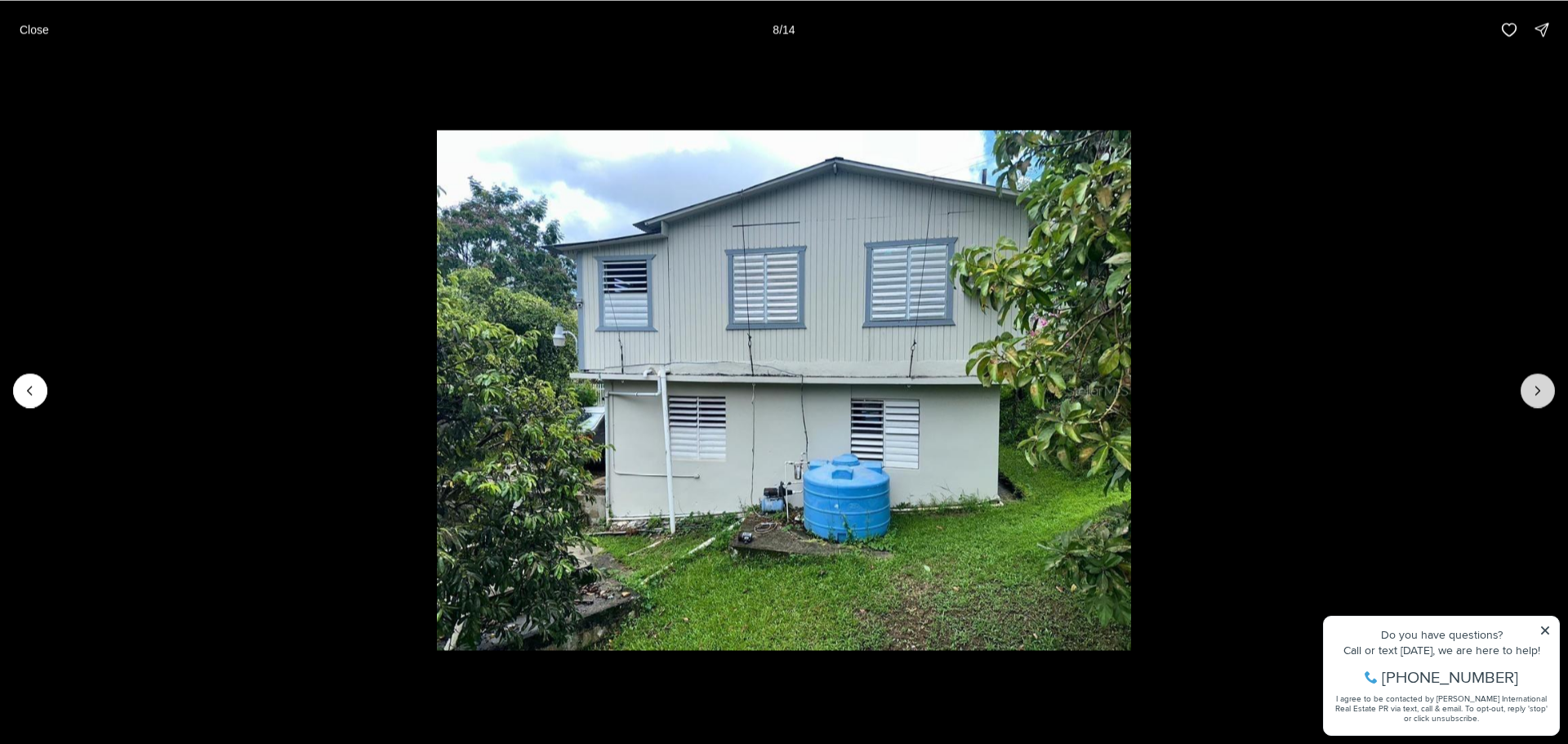
click at [1524, 390] on button "Next slide" at bounding box center [1537, 390] width 35 height 35
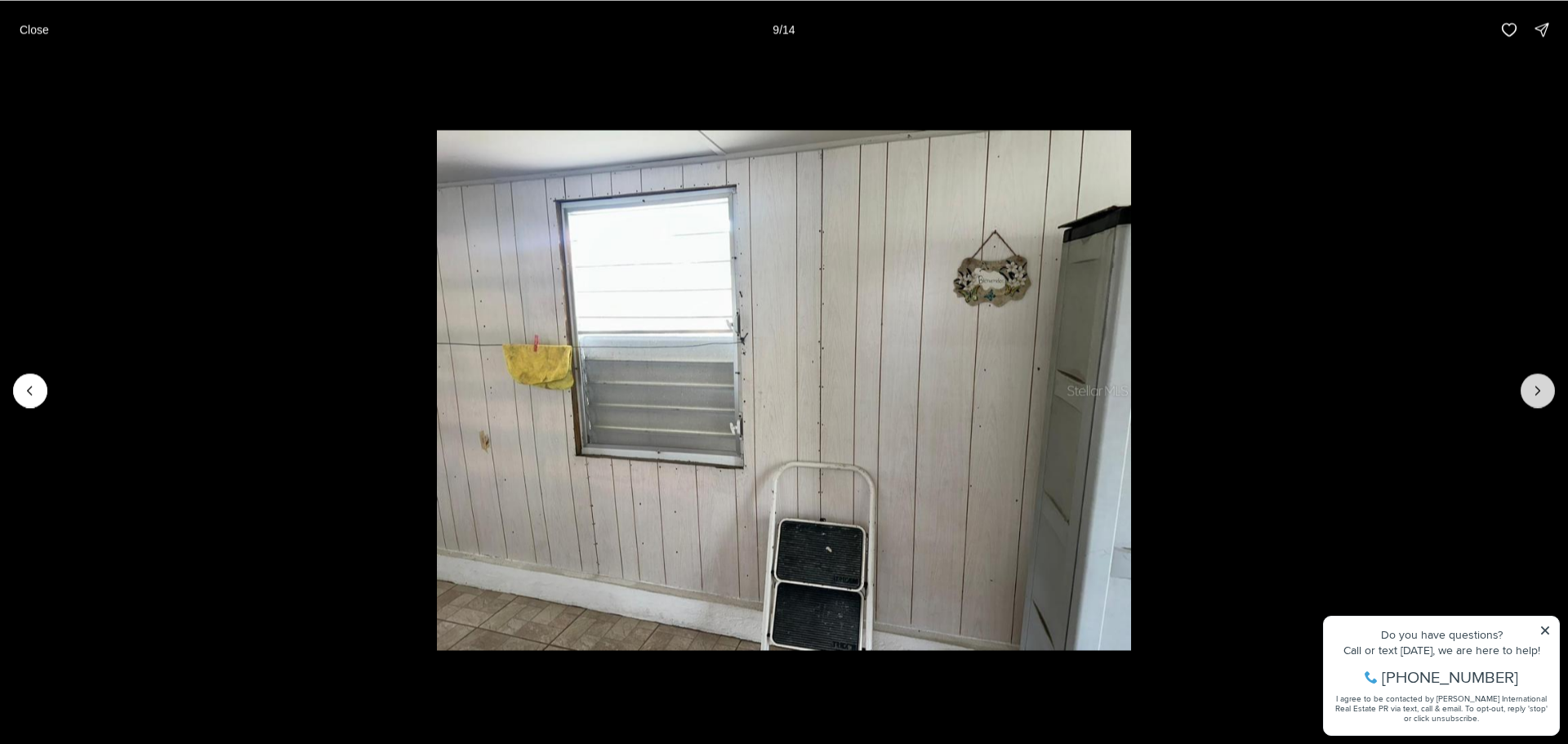
click at [1524, 390] on button "Next slide" at bounding box center [1537, 390] width 35 height 35
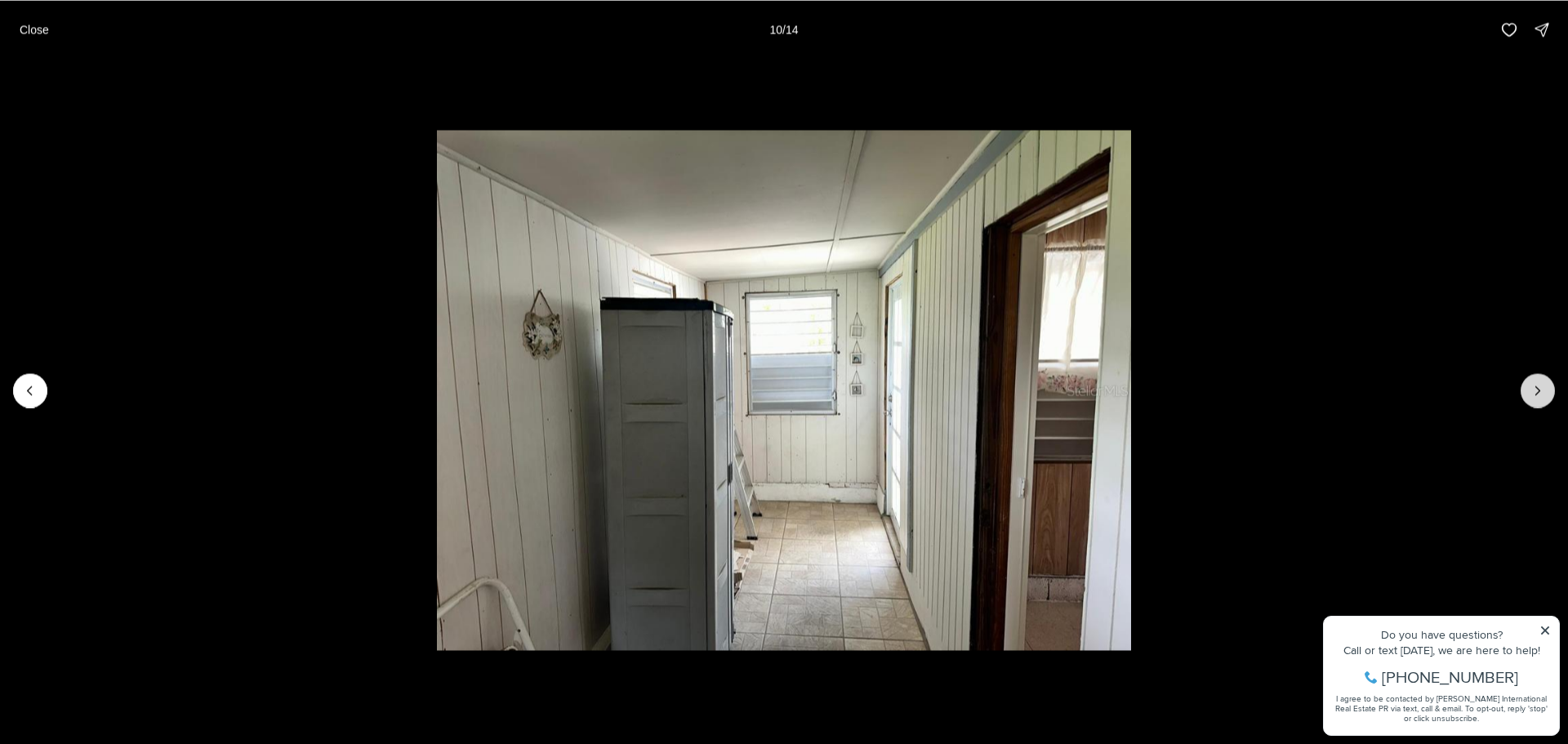
click at [1524, 390] on button "Next slide" at bounding box center [1537, 390] width 35 height 35
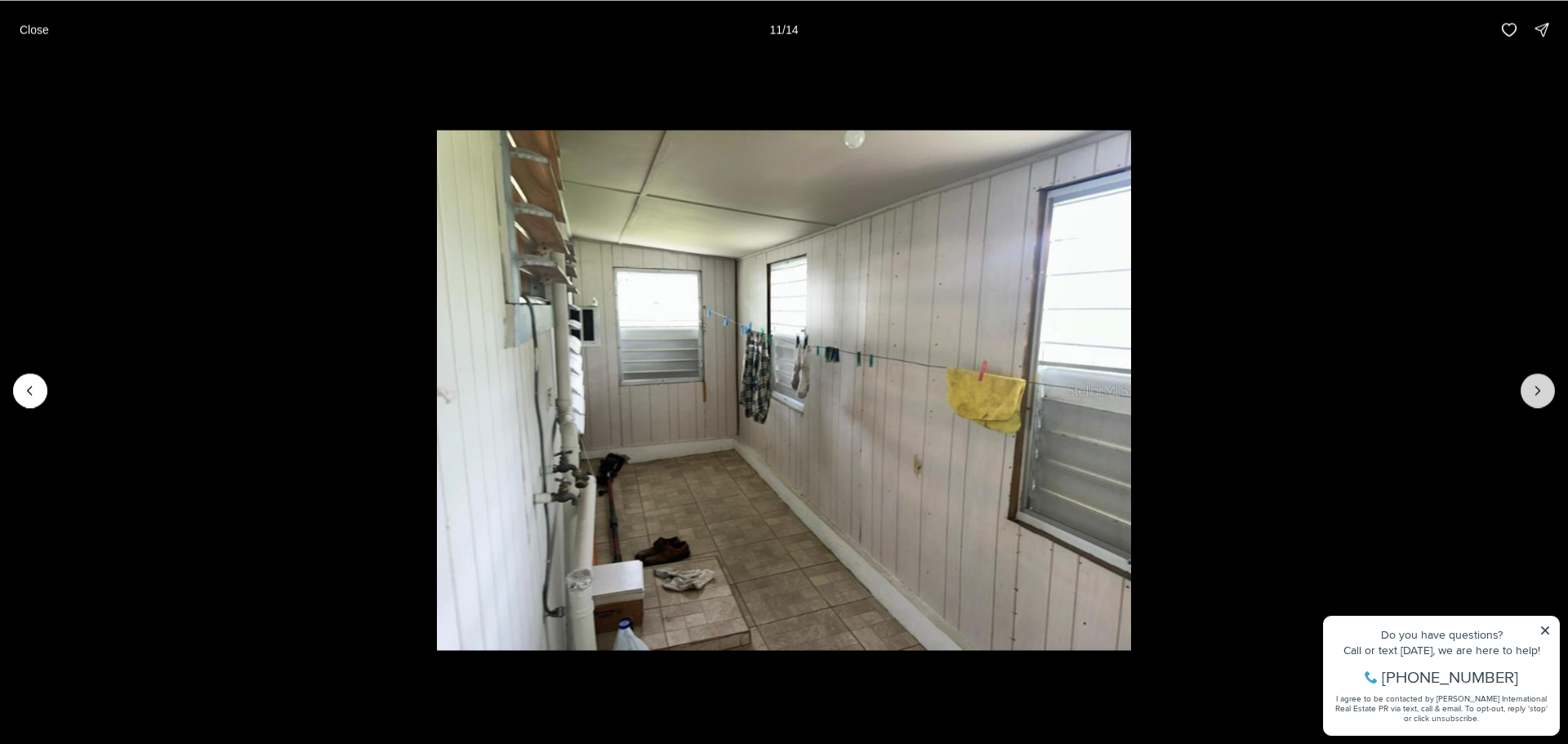
click at [1524, 390] on button "Next slide" at bounding box center [1537, 390] width 35 height 35
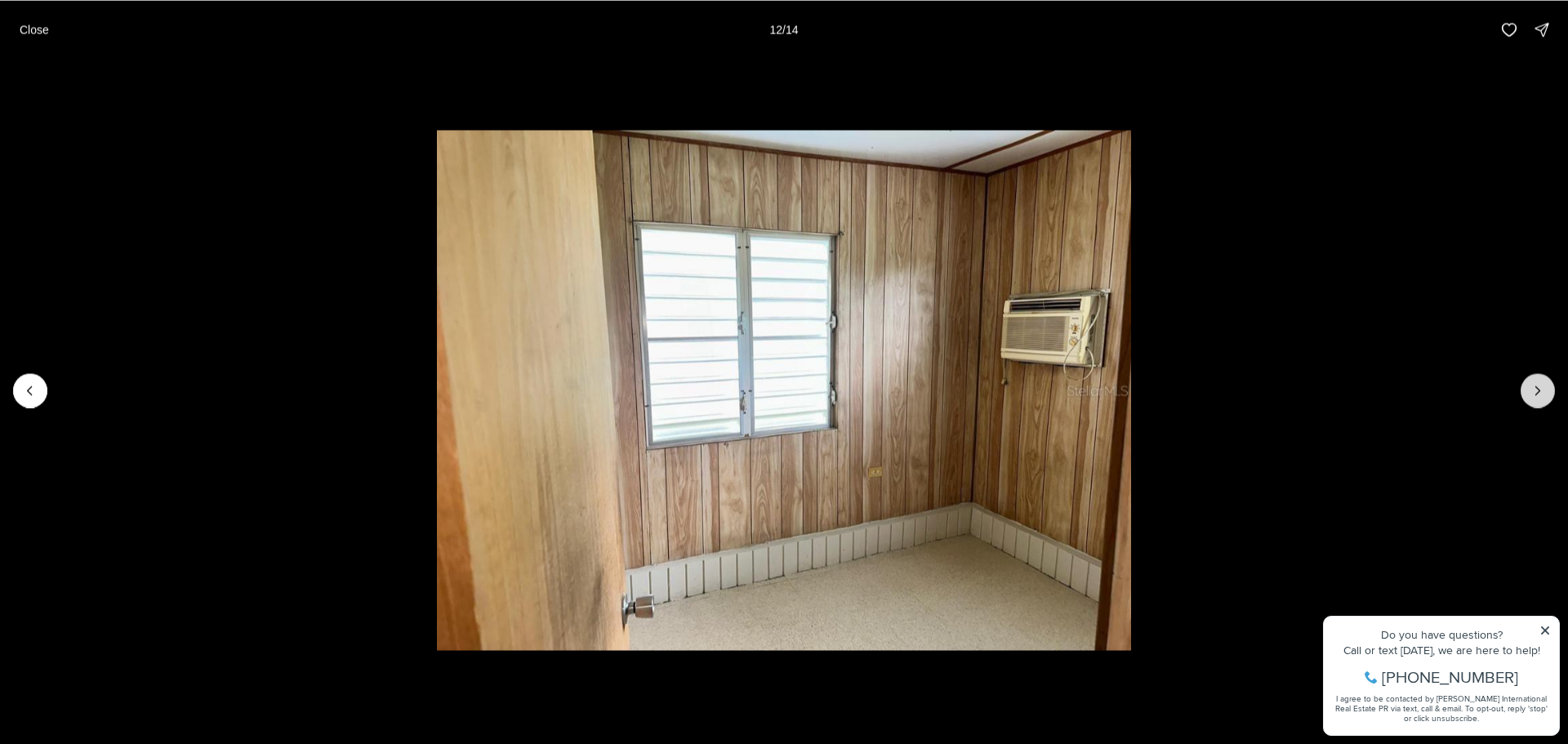
click at [1524, 390] on button "Next slide" at bounding box center [1537, 390] width 35 height 35
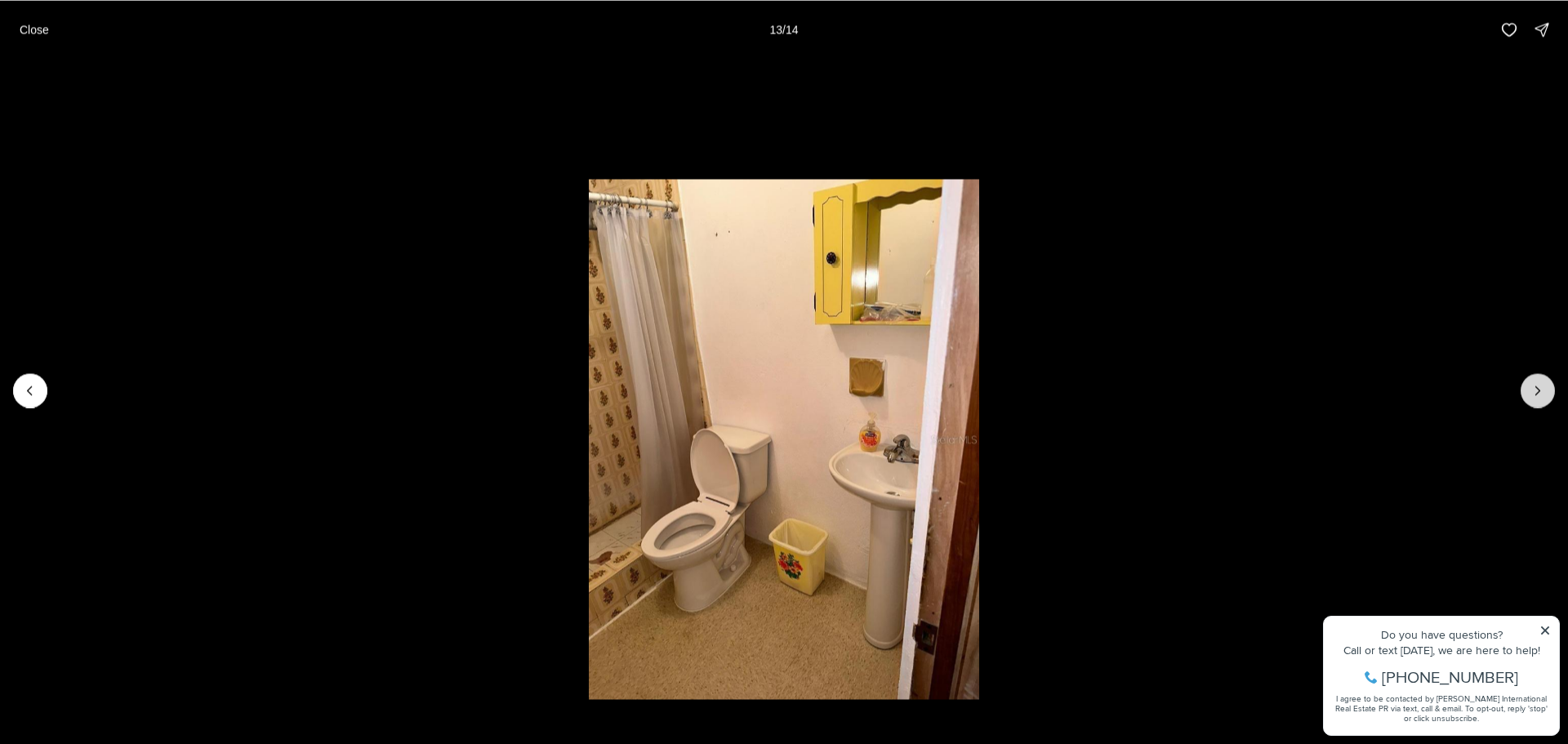
click at [1524, 390] on button "Next slide" at bounding box center [1537, 390] width 35 height 35
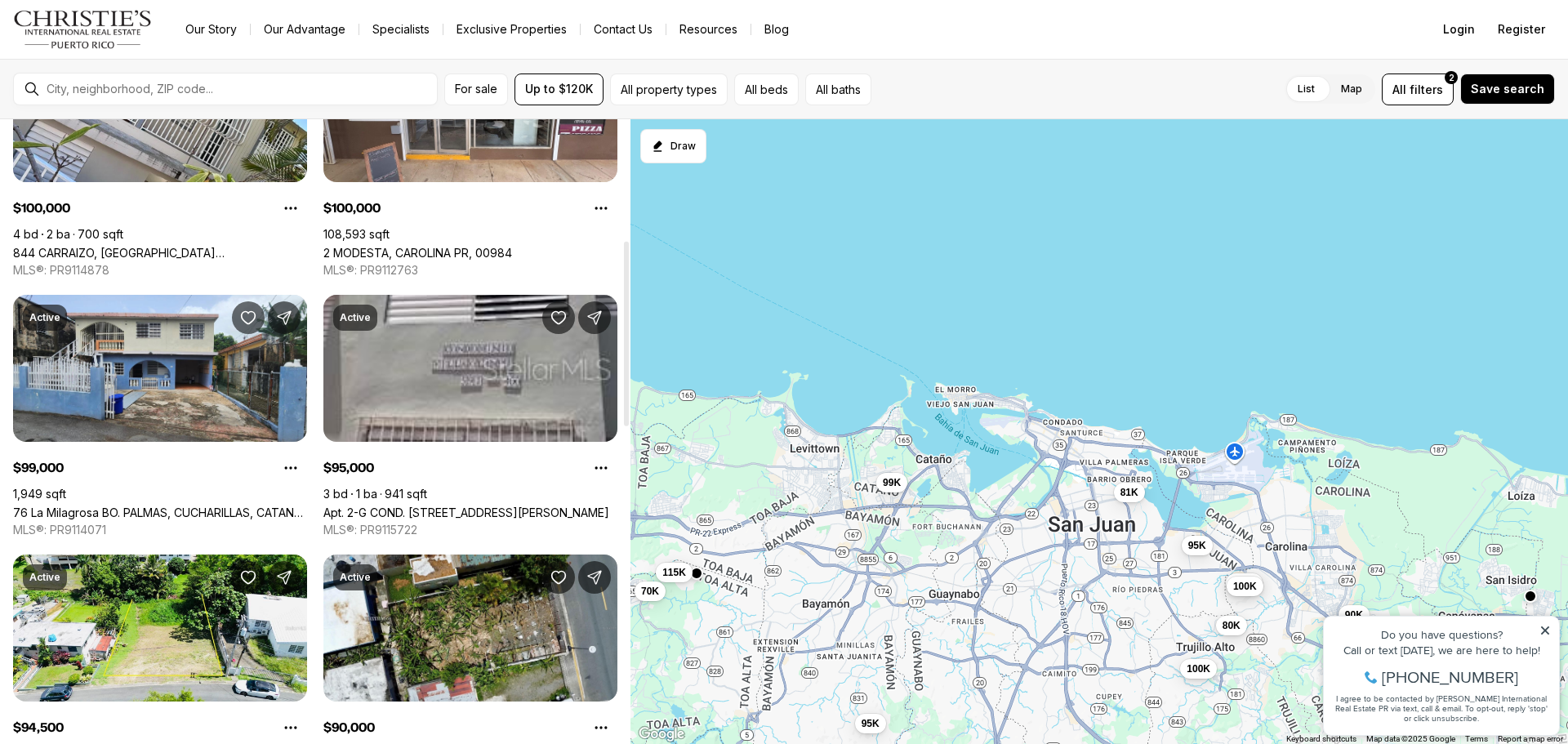
scroll to position [408, 0]
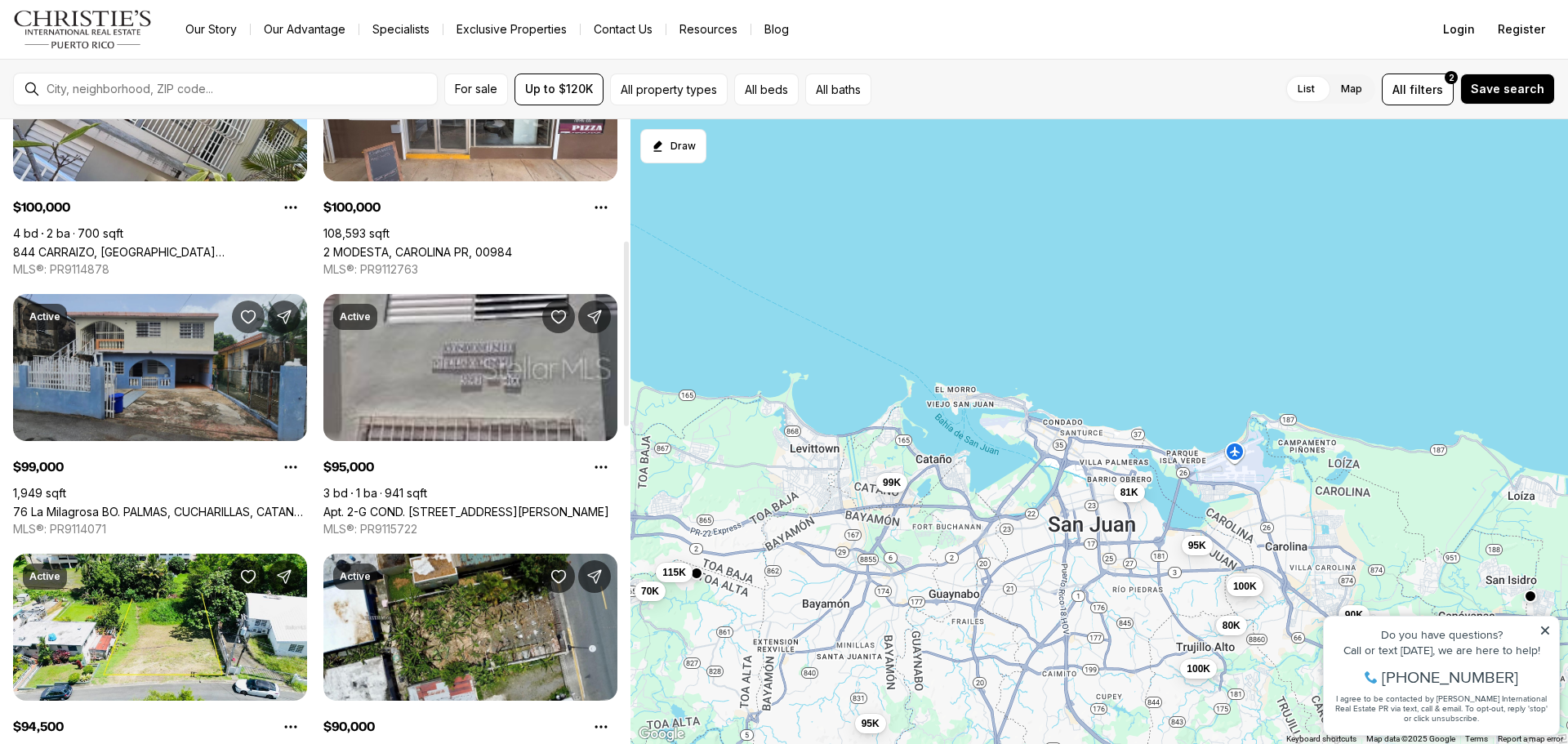
click at [218, 505] on link "76 La Milagrosa BO. PALMAS, CUCHARILLAS, CATANO PR, 00962" at bounding box center [159, 512] width 294 height 14
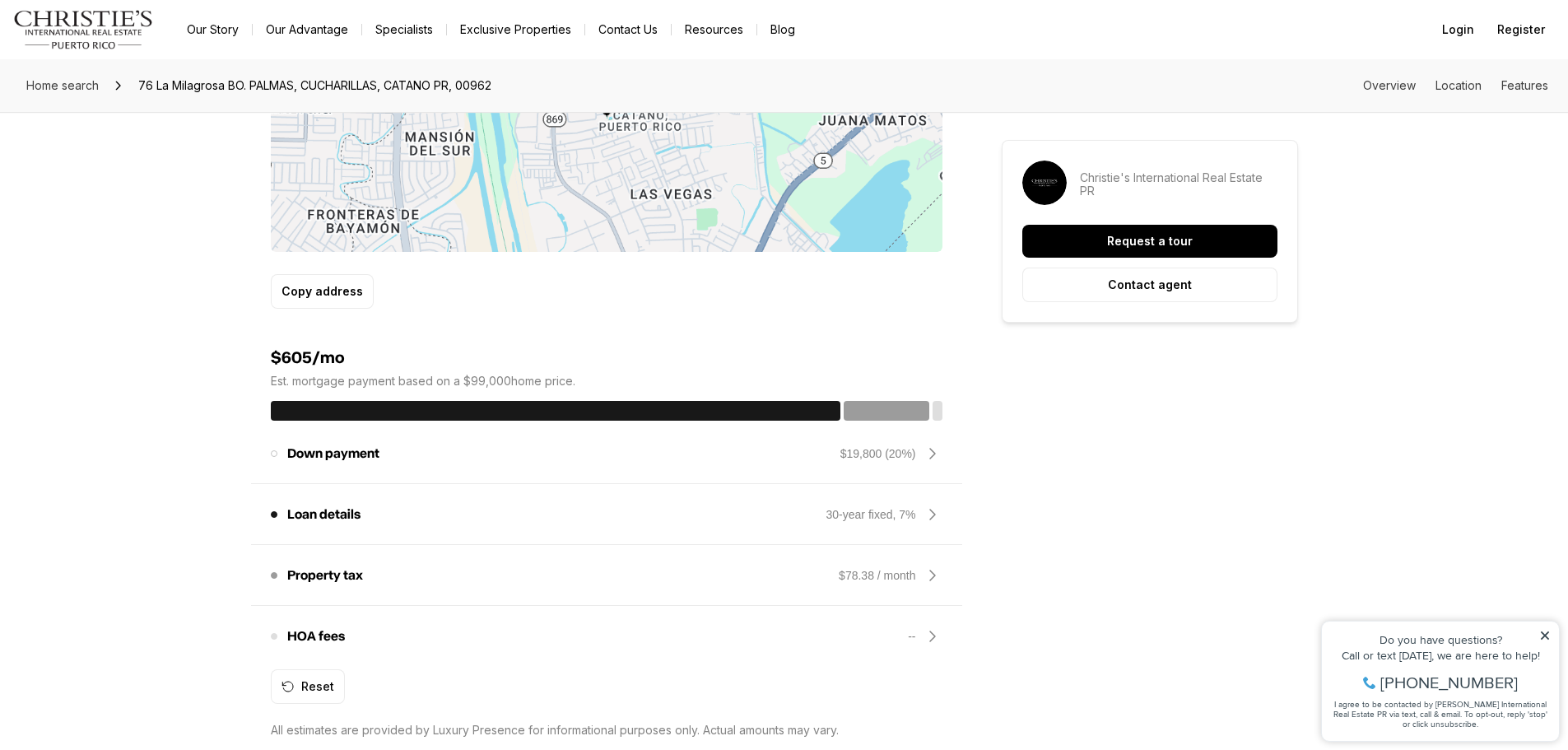
scroll to position [1070, 0]
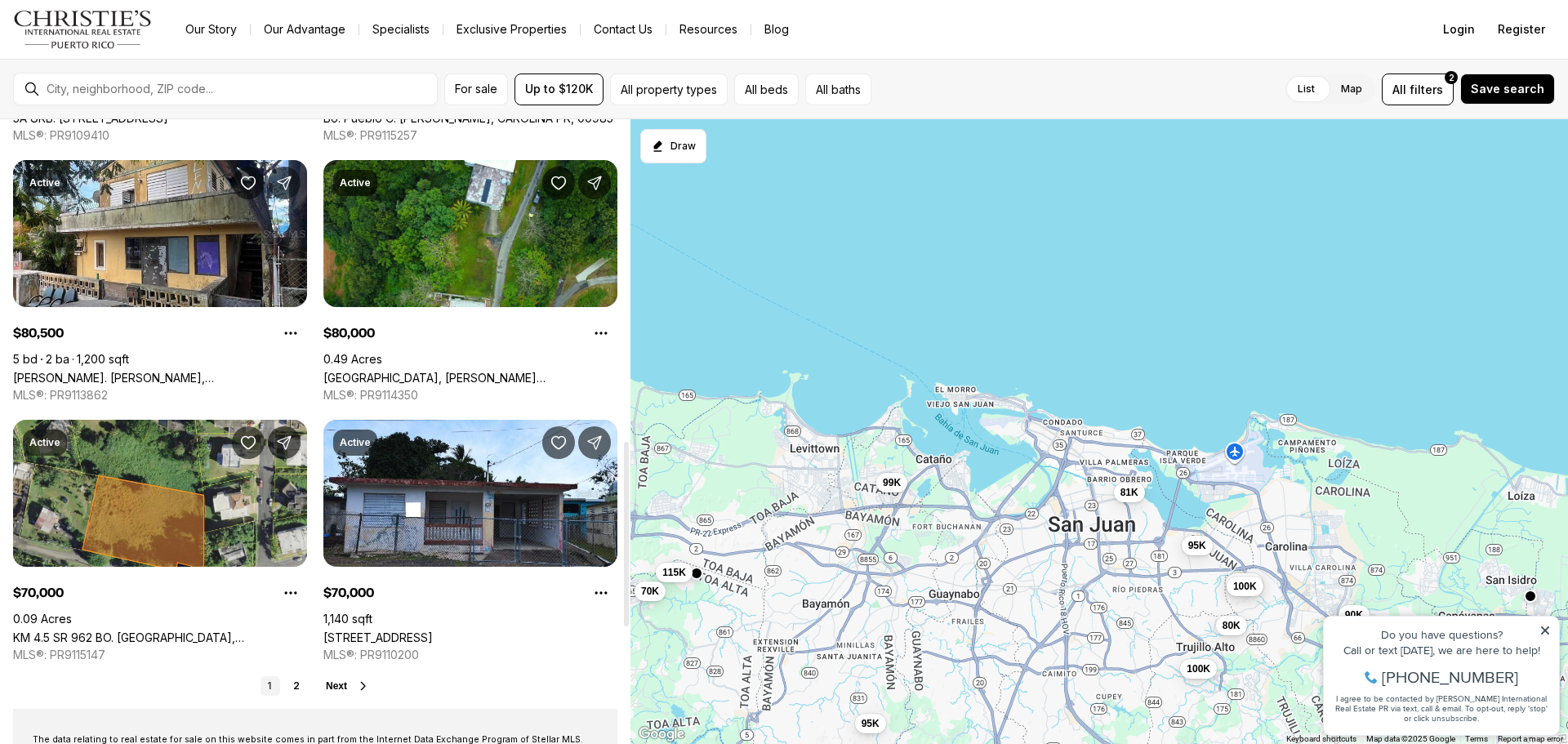
scroll to position [1224, 0]
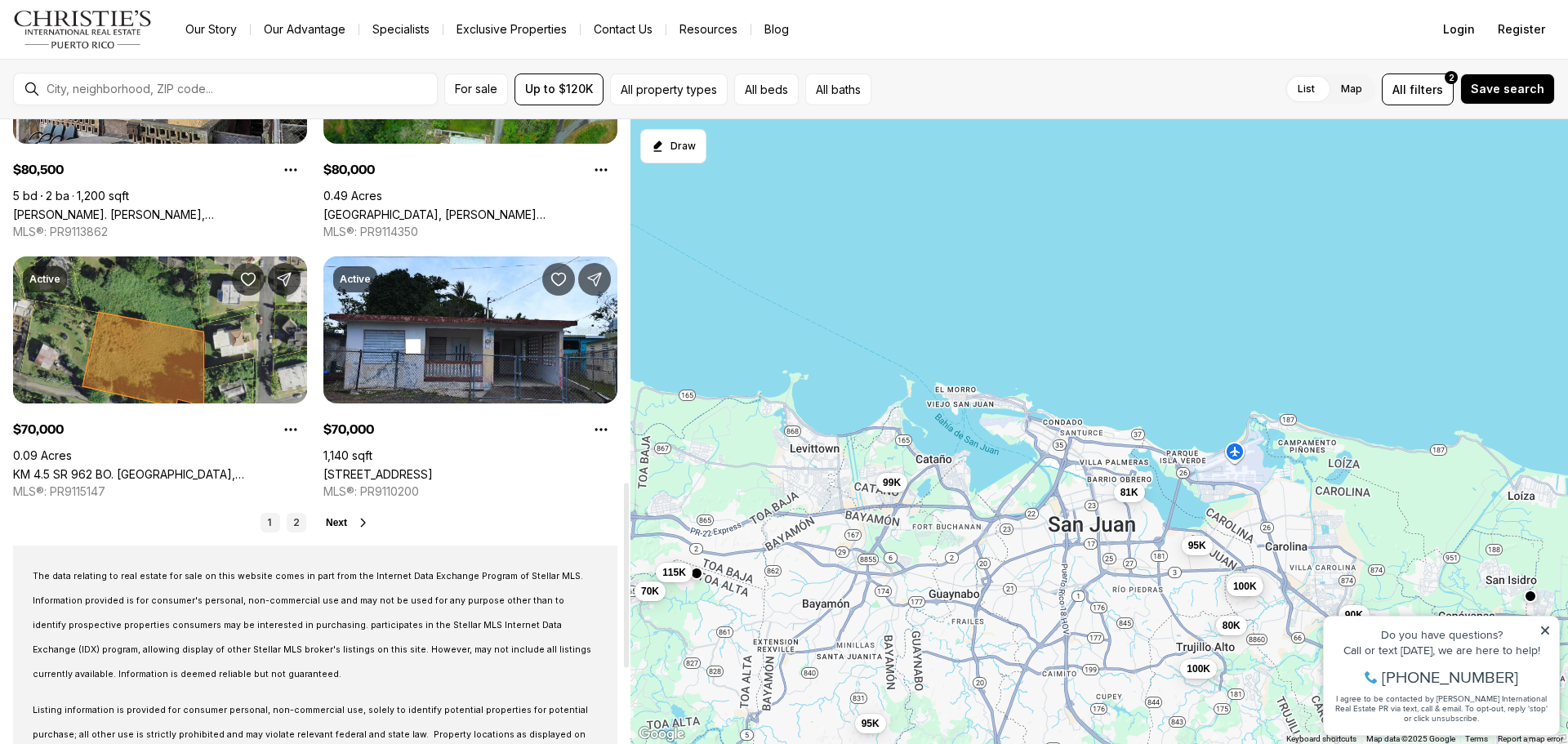
click at [302, 525] on link "2" at bounding box center [297, 523] width 20 height 20
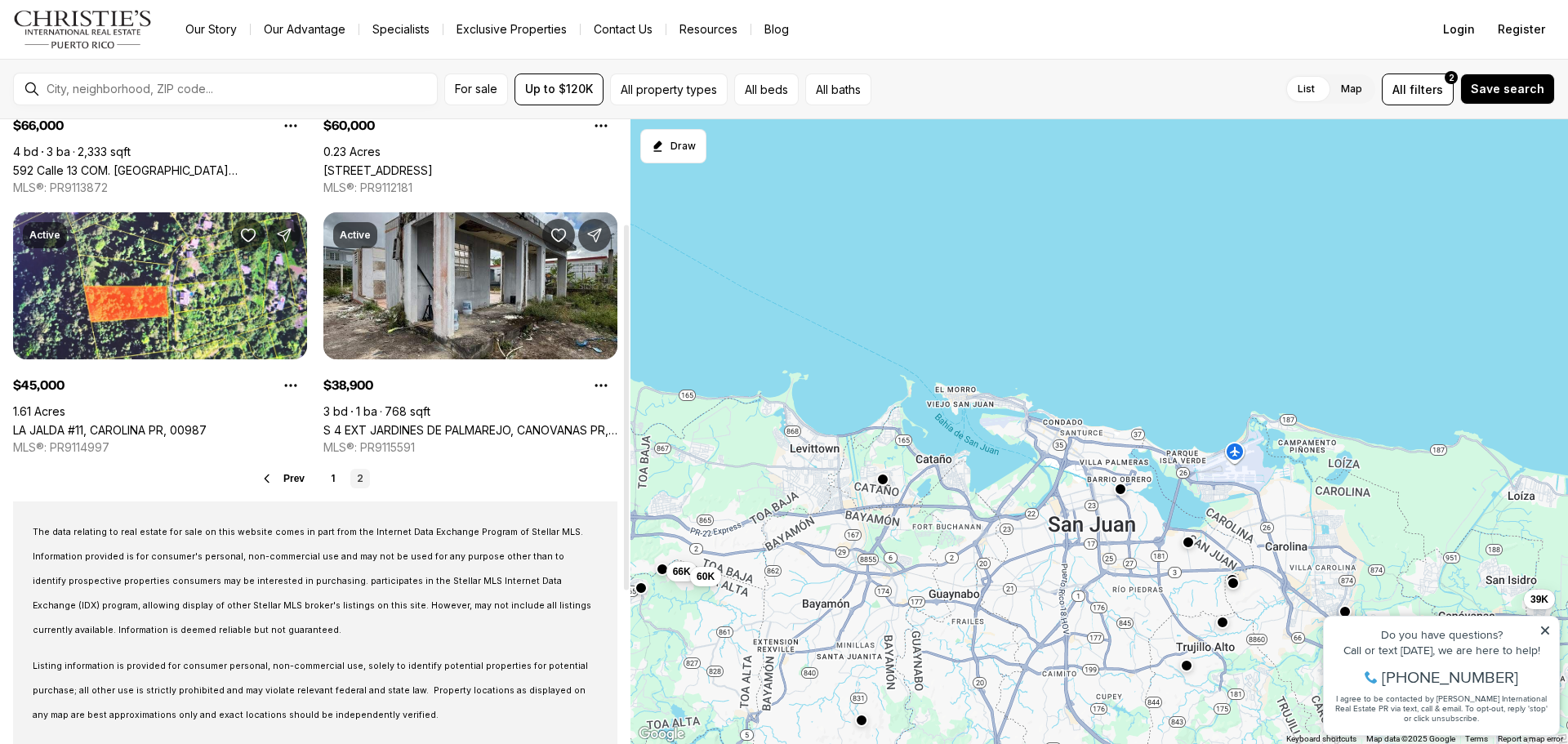
scroll to position [245, 0]
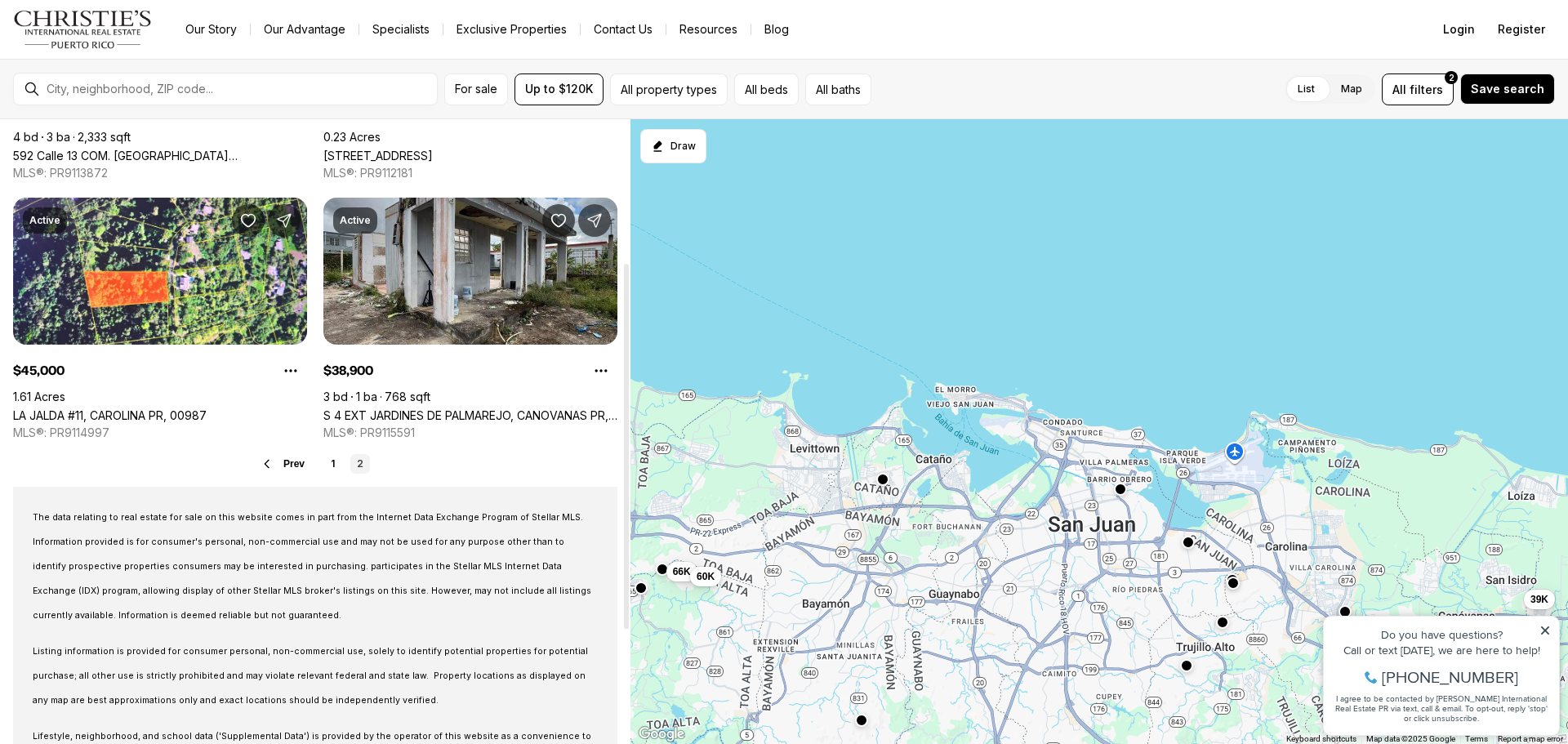
click at [291, 458] on span "Prev" at bounding box center [294, 463] width 21 height 12
